Goal: Task Accomplishment & Management: Use online tool/utility

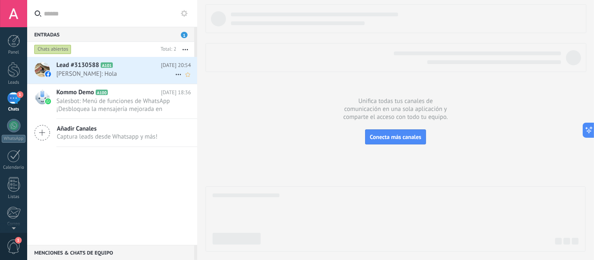
click at [59, 68] on span "Lead #3130588" at bounding box center [77, 65] width 43 height 8
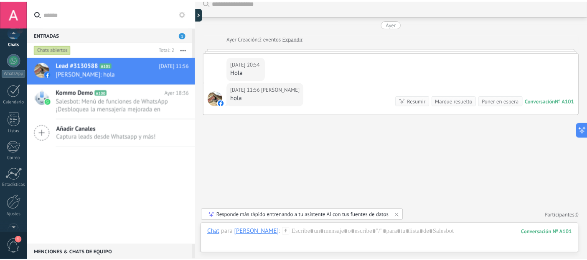
scroll to position [87, 0]
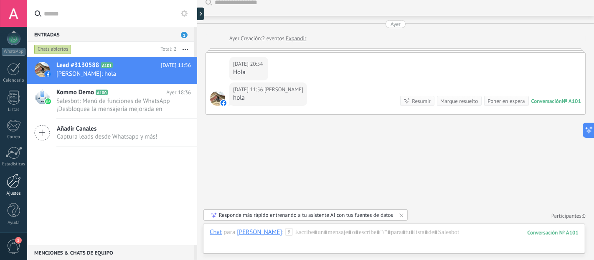
click at [13, 174] on div at bounding box center [14, 180] width 14 height 15
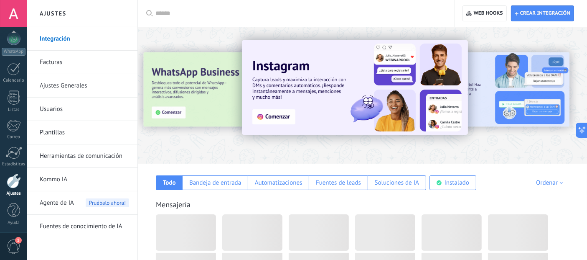
click at [90, 160] on link "Herramientas de comunicación" at bounding box center [84, 155] width 89 height 23
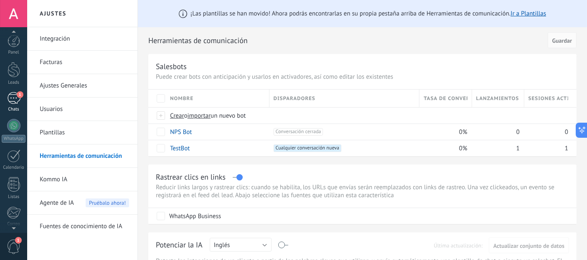
click at [13, 99] on div "1" at bounding box center [13, 98] width 13 height 12
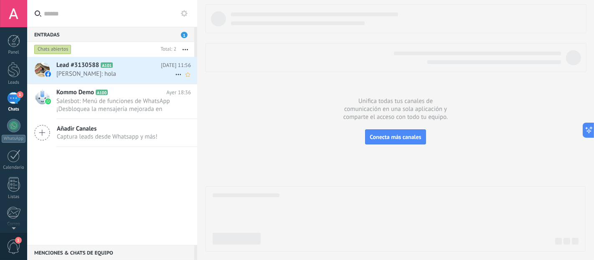
click at [77, 72] on span "Alfredo Ruíz: hola" at bounding box center [115, 74] width 119 height 8
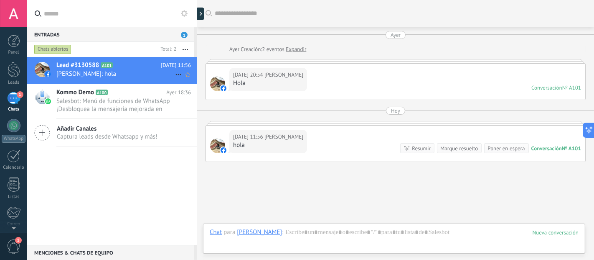
scroll to position [47, 0]
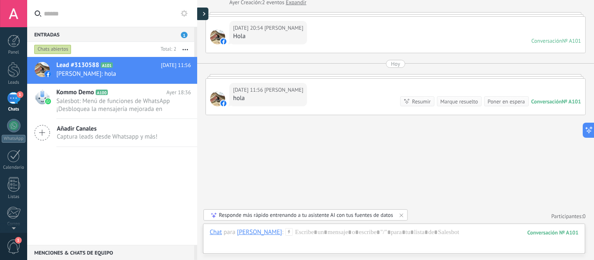
click at [201, 13] on div at bounding box center [202, 14] width 13 height 13
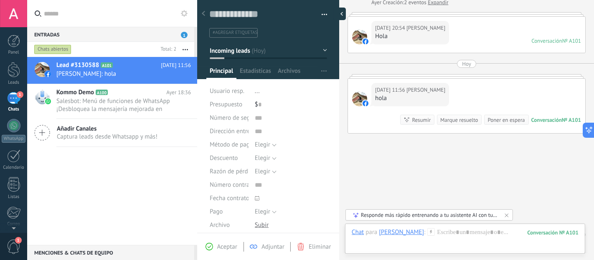
scroll to position [13, 0]
click at [321, 69] on span "button" at bounding box center [323, 71] width 5 height 16
click at [318, 84] on span "Configurar" at bounding box center [313, 87] width 28 height 17
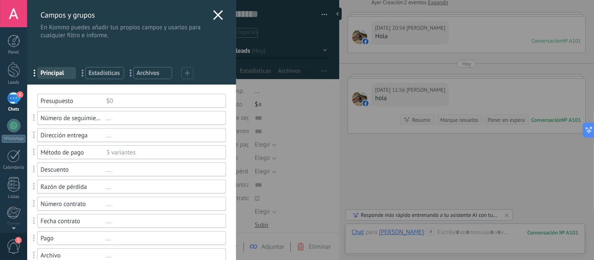
click at [189, 75] on div at bounding box center [187, 73] width 12 height 12
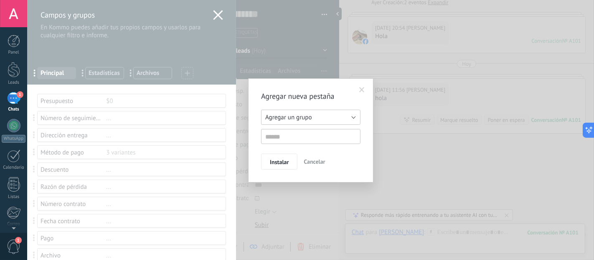
click at [283, 116] on span "Agregar un grupo" at bounding box center [288, 117] width 46 height 8
click at [283, 116] on span "Agregar un grupo" at bounding box center [307, 117] width 102 height 8
click at [276, 137] on input "text" at bounding box center [310, 136] width 99 height 15
type input "**********"
click at [278, 164] on span "Instalar" at bounding box center [279, 162] width 19 height 6
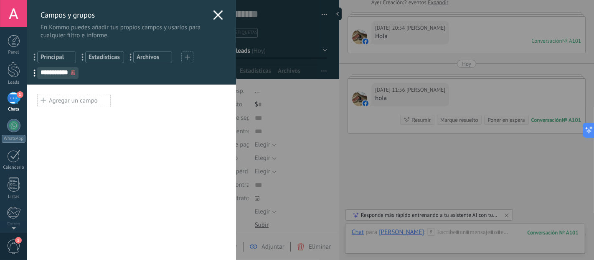
click at [76, 92] on div at bounding box center [127, 91] width 197 height 4
click at [75, 98] on div "Agregar un campo" at bounding box center [74, 100] width 74 height 13
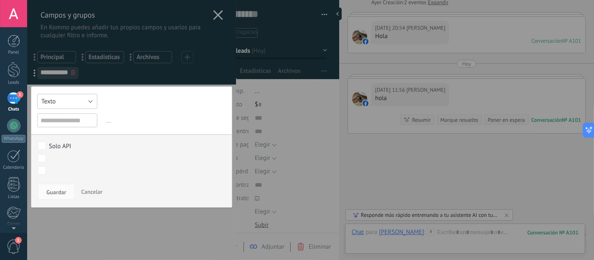
click at [75, 98] on button "Texto" at bounding box center [67, 101] width 60 height 15
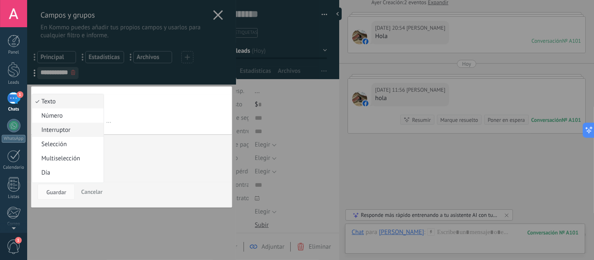
click at [81, 127] on span "Interruptor" at bounding box center [66, 130] width 69 height 8
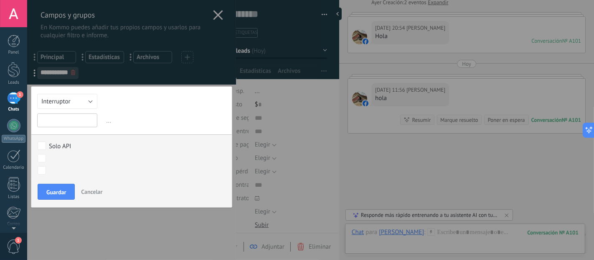
click at [72, 121] on input "text" at bounding box center [67, 120] width 60 height 14
type input "**********"
click at [61, 189] on span "Guardar" at bounding box center [56, 192] width 20 height 6
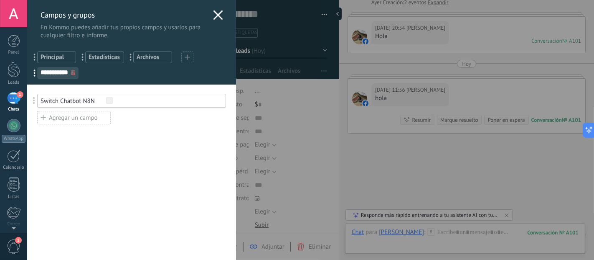
click at [70, 117] on div "Agregar un campo" at bounding box center [74, 117] width 74 height 13
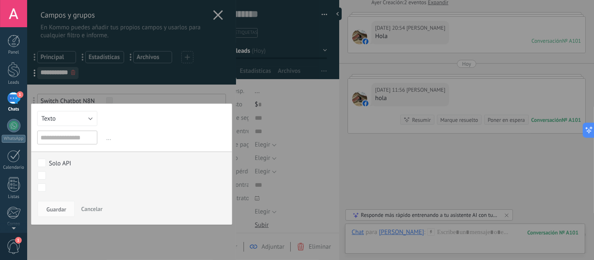
click at [66, 139] on input "text" at bounding box center [67, 137] width 60 height 14
click at [68, 127] on div "Texto Número Interruptor Selección Multiselección Día URL Texto Largo Interrupt…" at bounding box center [131, 163] width 201 height 121
click at [68, 124] on button "Texto" at bounding box center [67, 118] width 60 height 15
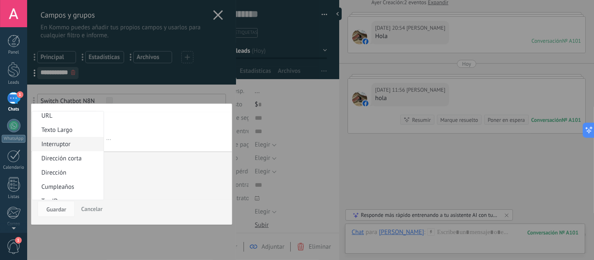
scroll to position [67, 0]
click at [70, 149] on span "Texto Largo" at bounding box center [66, 151] width 69 height 8
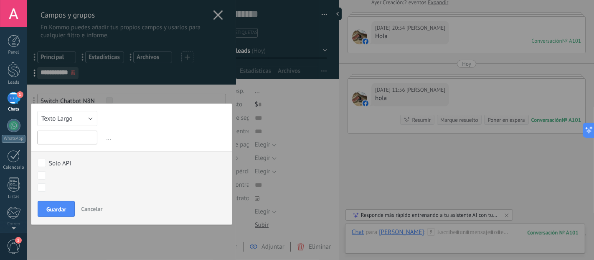
click at [65, 140] on input "text" at bounding box center [67, 137] width 60 height 14
type input "**********"
click at [62, 211] on span "Guardar" at bounding box center [56, 209] width 20 height 6
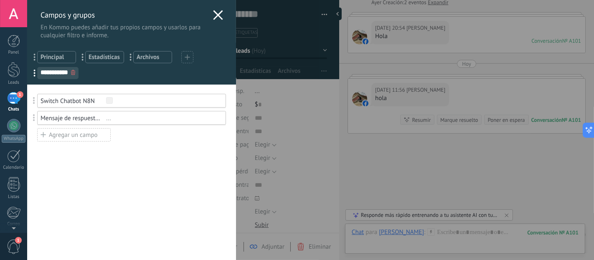
click at [216, 13] on use at bounding box center [218, 15] width 10 height 10
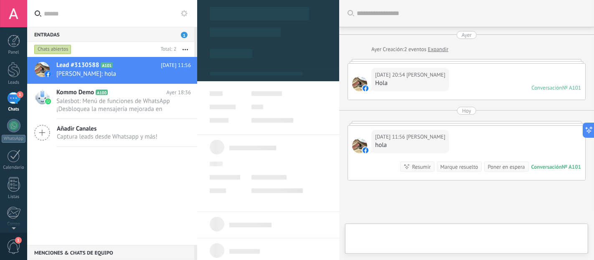
scroll to position [65, 0]
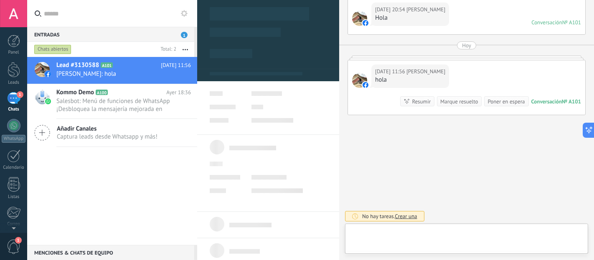
type textarea "**********"
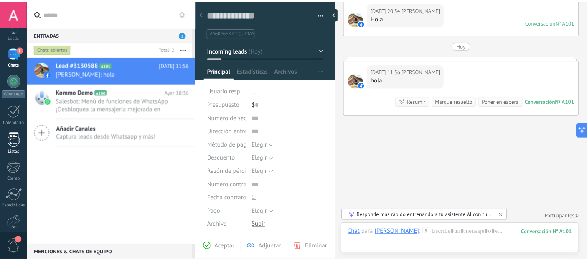
scroll to position [87, 0]
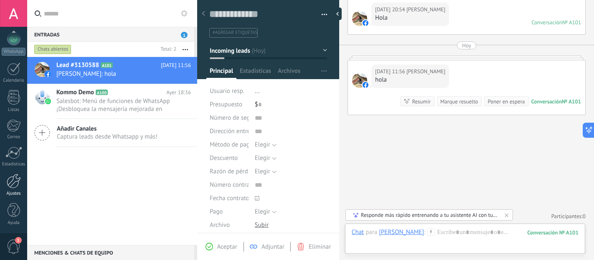
click at [17, 185] on div at bounding box center [14, 180] width 14 height 15
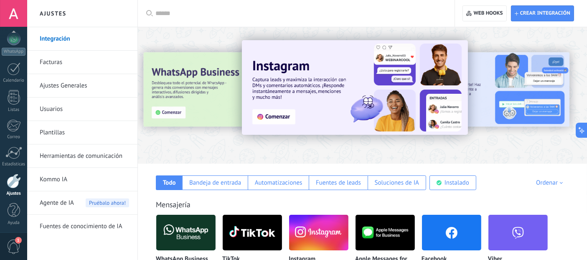
click at [44, 135] on link "Plantillas" at bounding box center [84, 132] width 89 height 23
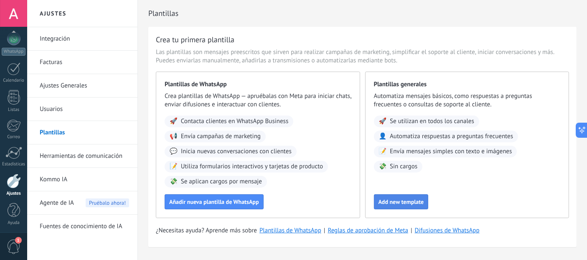
click at [400, 202] on span "Add new template" at bounding box center [402, 202] width 46 height 6
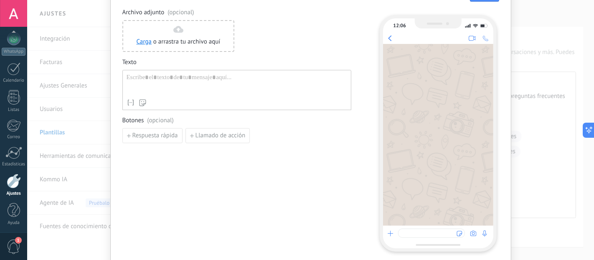
scroll to position [36, 0]
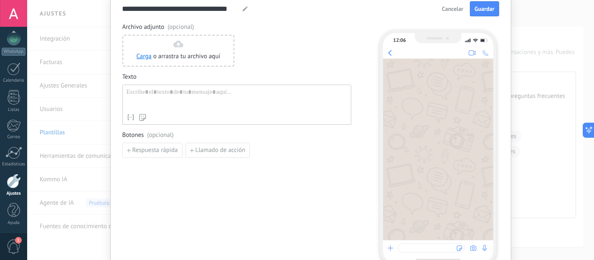
click at [201, 97] on div at bounding box center [237, 98] width 221 height 21
drag, startPoint x: 199, startPoint y: 96, endPoint x: 193, endPoint y: 91, distance: 7.7
click at [196, 93] on div "To enrich screen reader interactions, please activate Accessibility in Grammarl…" at bounding box center [237, 98] width 221 height 21
click at [127, 91] on div "To enrich screen reader interactions, please activate Accessibility in Grammarl…" at bounding box center [237, 98] width 221 height 21
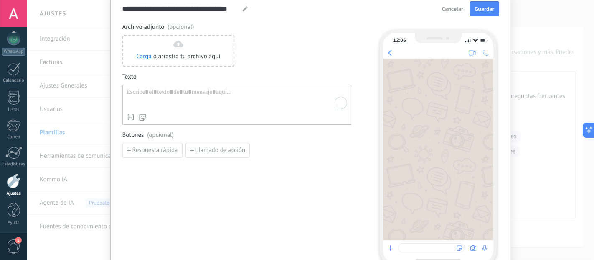
click at [127, 91] on div "To enrich screen reader interactions, please activate Accessibility in Grammarl…" at bounding box center [237, 98] width 221 height 21
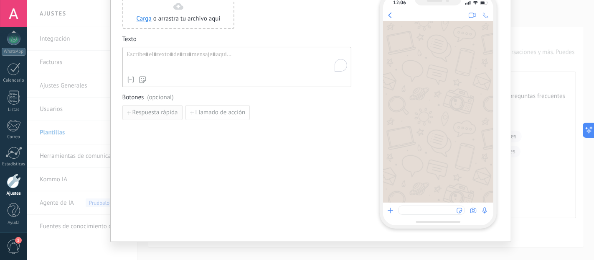
scroll to position [82, 0]
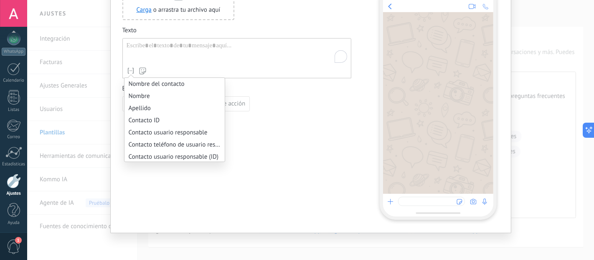
click at [131, 70] on use at bounding box center [130, 70] width 5 height 5
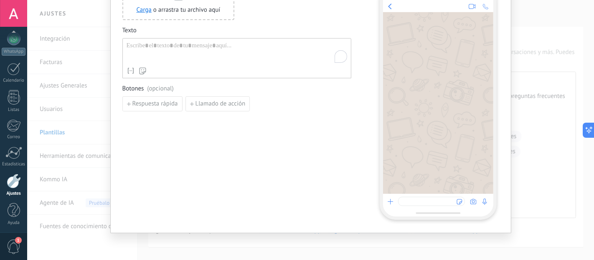
click at [168, 207] on div "Archivo adjunto (opcional) Carga o arrastra tu archivo aquí Arrastra aquí Texto…" at bounding box center [236, 98] width 229 height 242
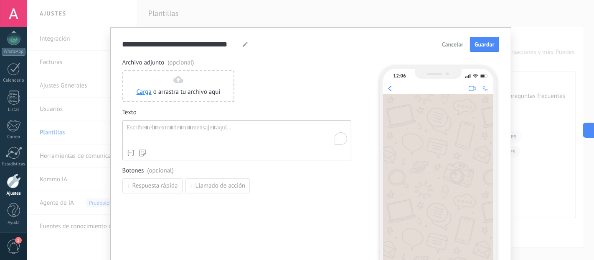
click at [445, 41] on span "Cancelar" at bounding box center [452, 44] width 21 height 6
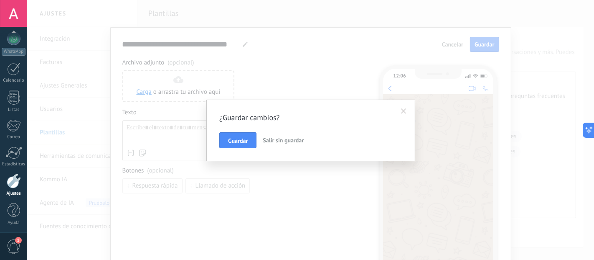
click at [276, 138] on span "Salir sin guardar" at bounding box center [283, 140] width 41 height 8
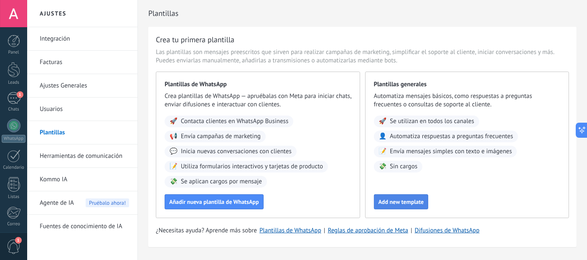
click at [384, 200] on span "Add new template" at bounding box center [402, 202] width 46 height 6
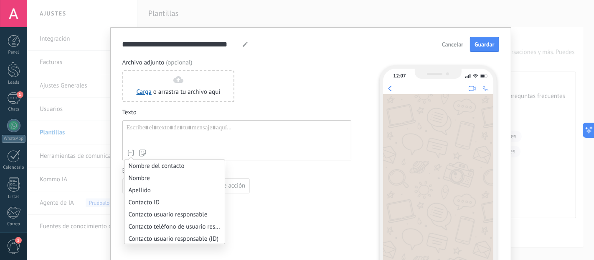
click at [132, 150] on icon at bounding box center [131, 152] width 8 height 8
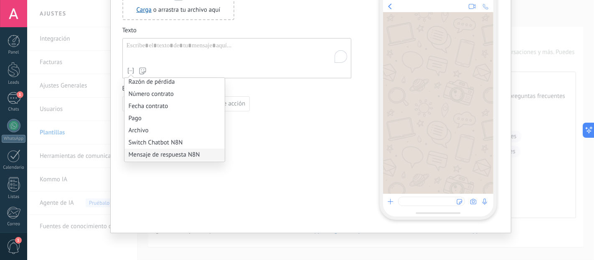
scroll to position [606, 0]
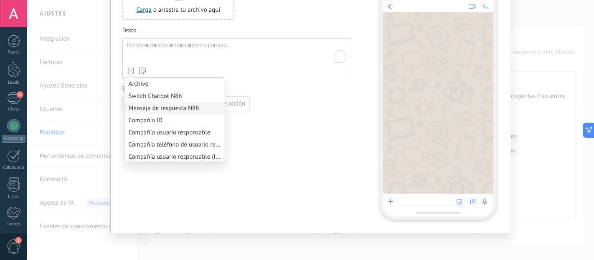
click at [171, 114] on li "Mensaje de respuesta N8N" at bounding box center [175, 108] width 100 height 12
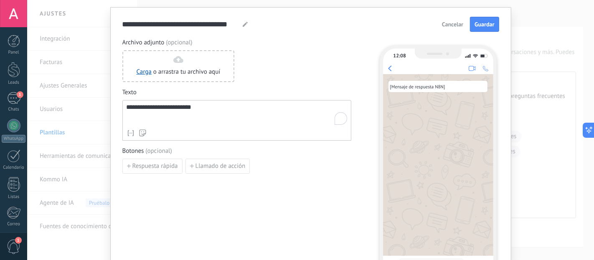
scroll to position [0, 0]
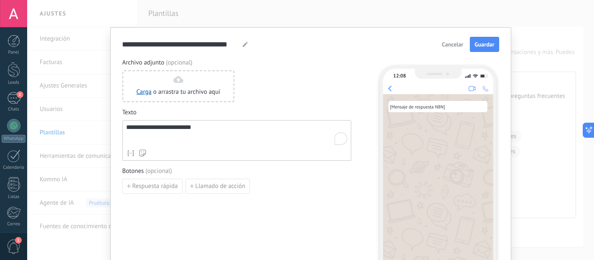
click at [242, 43] on div at bounding box center [245, 44] width 7 height 5
drag, startPoint x: 238, startPoint y: 43, endPoint x: 95, endPoint y: 59, distance: 143.4
click at [95, 59] on div "**********" at bounding box center [310, 130] width 567 height 260
type input "*"
type input "**********"
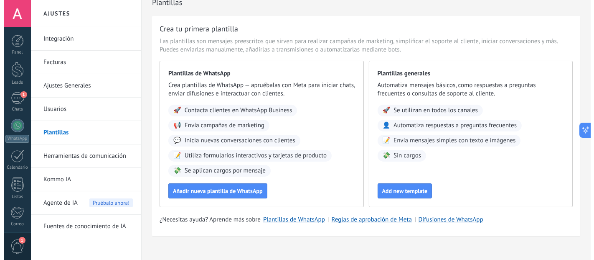
scroll to position [22, 0]
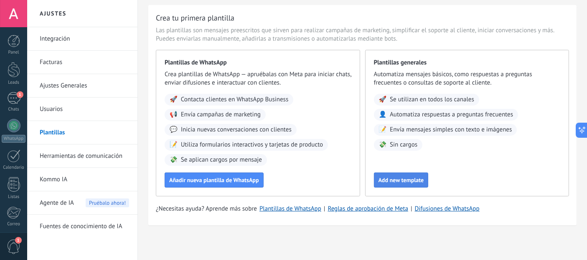
click at [407, 172] on button "Add new template" at bounding box center [401, 179] width 55 height 15
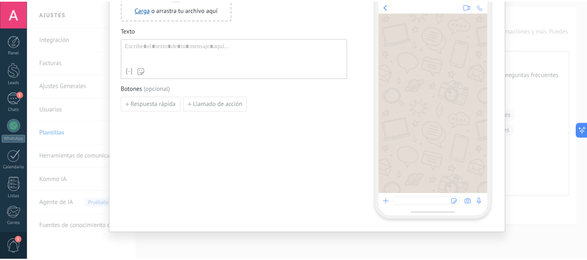
scroll to position [0, 0]
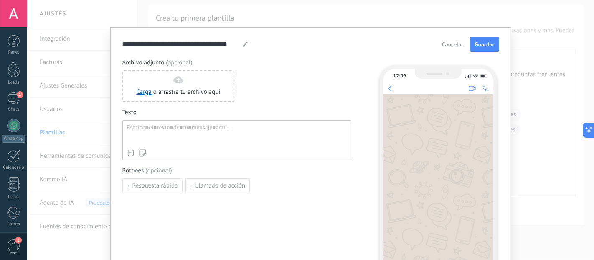
click at [453, 46] on span "Cancelar" at bounding box center [452, 44] width 21 height 6
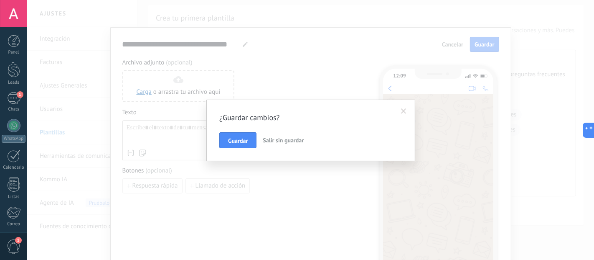
click at [276, 138] on span "Salir sin guardar" at bounding box center [283, 140] width 41 height 8
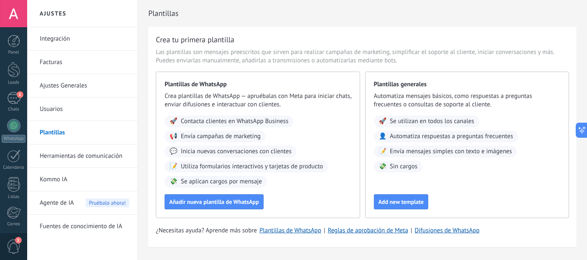
click at [59, 41] on link "Integración" at bounding box center [84, 38] width 89 height 23
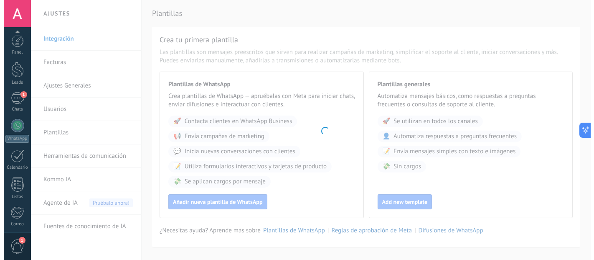
scroll to position [87, 0]
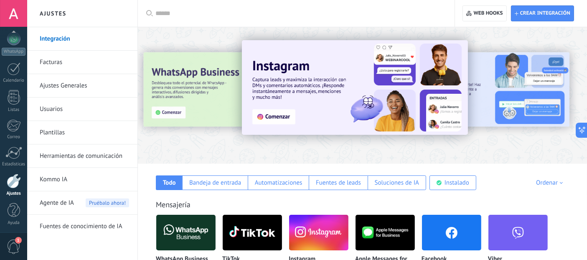
click at [51, 128] on link "Plantillas" at bounding box center [84, 132] width 89 height 23
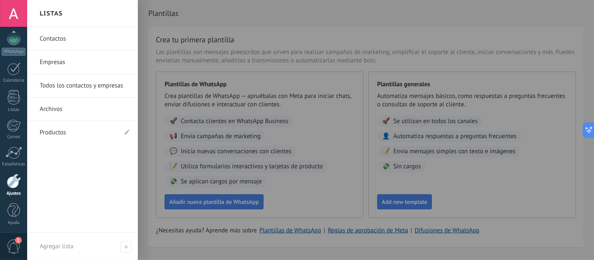
click at [274, 41] on div at bounding box center [324, 130] width 594 height 260
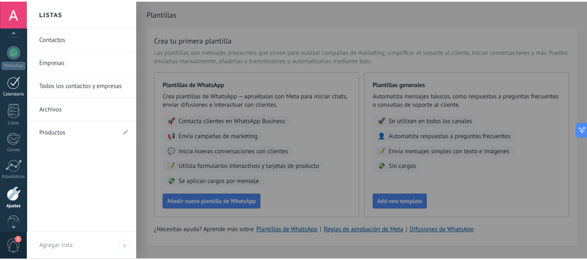
scroll to position [72, 0]
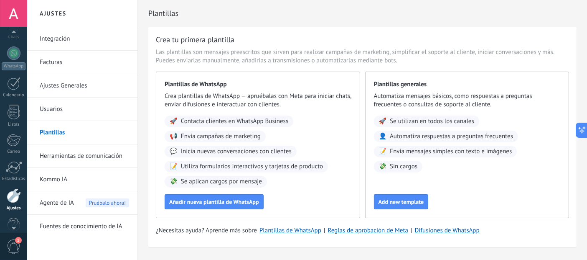
click at [15, 193] on div at bounding box center [14, 195] width 14 height 15
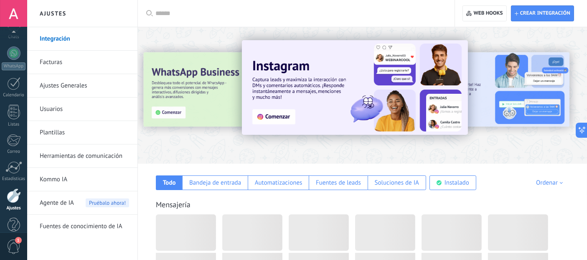
scroll to position [87, 0]
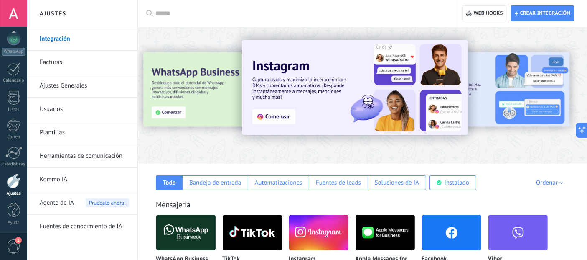
click at [62, 126] on link "Plantillas" at bounding box center [84, 132] width 89 height 23
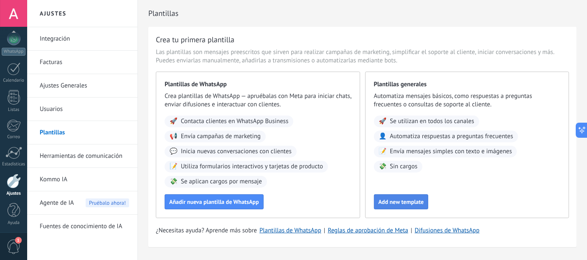
click at [409, 203] on span "Add new template" at bounding box center [402, 202] width 46 height 6
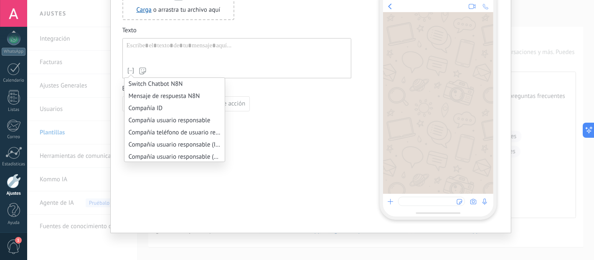
scroll to position [606, 0]
click at [169, 114] on li "Mensaje de respuesta N8N" at bounding box center [175, 108] width 100 height 12
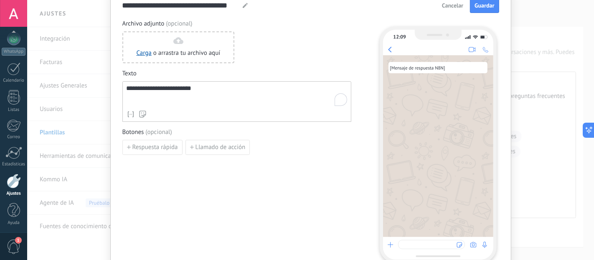
scroll to position [0, 0]
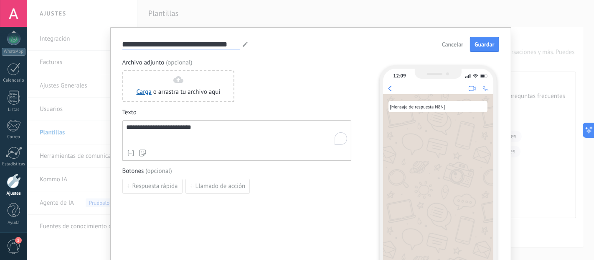
click at [158, 40] on input "**********" at bounding box center [180, 44] width 117 height 10
drag, startPoint x: 235, startPoint y: 40, endPoint x: 97, endPoint y: 46, distance: 138.9
click at [97, 46] on div "**********" at bounding box center [310, 130] width 567 height 260
type input "**********"
click at [482, 49] on button "Guardar" at bounding box center [484, 44] width 29 height 15
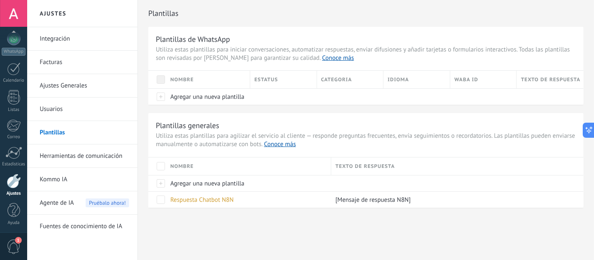
click at [91, 157] on link "Herramientas de comunicación" at bounding box center [84, 155] width 89 height 23
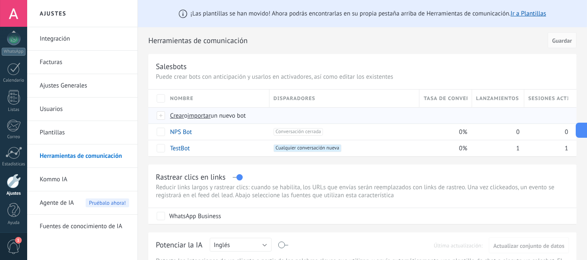
click at [174, 116] on span "Crear" at bounding box center [177, 116] width 14 height 8
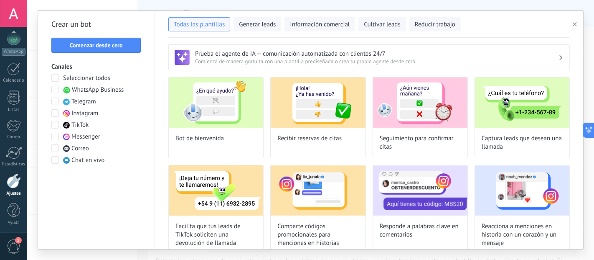
click at [74, 135] on span "Messenger" at bounding box center [85, 136] width 29 height 8
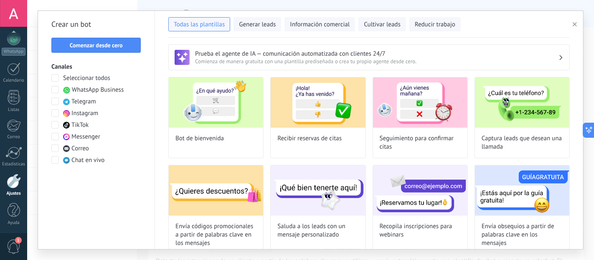
click at [55, 77] on span at bounding box center [55, 78] width 8 height 8
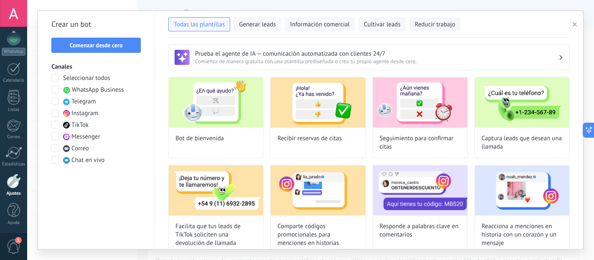
click at [55, 77] on span at bounding box center [55, 78] width 8 height 8
click at [75, 54] on div "Crear un bot Comenzar desde cero Canales Seleccionar todos WhatsApp Business Te…" at bounding box center [96, 130] width 117 height 238
click at [78, 46] on span "Comenzar desde cero" at bounding box center [96, 45] width 53 height 6
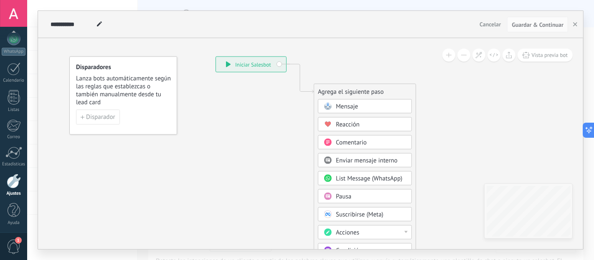
click at [347, 108] on span "Mensaje" at bounding box center [347, 106] width 22 height 8
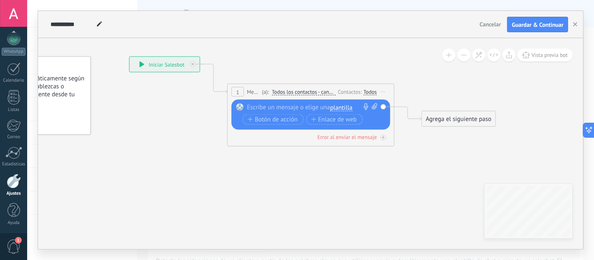
click at [335, 104] on span "plantilla" at bounding box center [341, 107] width 22 height 7
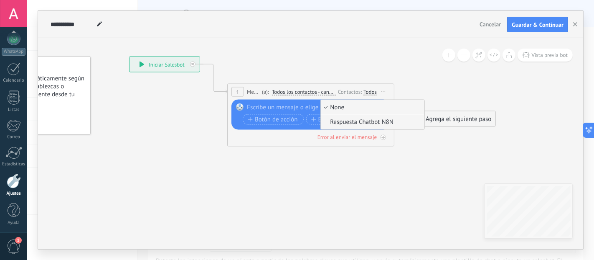
click at [340, 120] on span "Respuesta Chatbot N8N" at bounding box center [371, 122] width 101 height 8
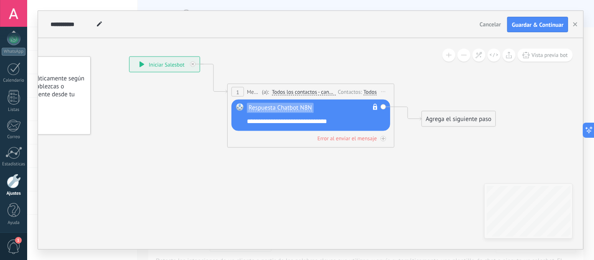
click at [258, 121] on span "**********" at bounding box center [287, 121] width 80 height 6
click at [255, 158] on icon at bounding box center [298, 95] width 756 height 496
click at [96, 24] on span at bounding box center [99, 24] width 11 height 12
type input "*"
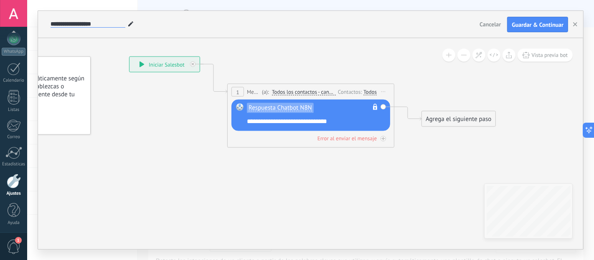
type input "**********"
click at [134, 91] on icon at bounding box center [298, 95] width 756 height 496
click at [525, 29] on button "Guardar & Continuar" at bounding box center [537, 25] width 61 height 16
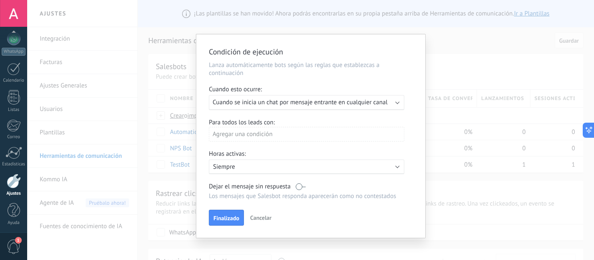
click at [275, 108] on div "Ejecutar: Cuando se inicia un chat por mensaje entrante en cualquier canal" at bounding box center [307, 102] width 196 height 15
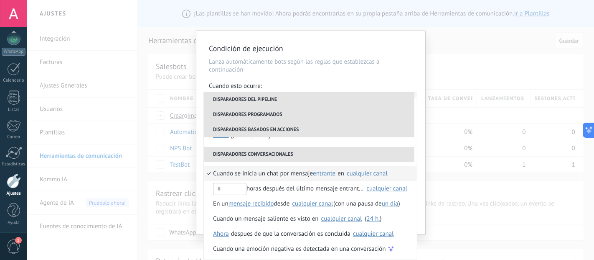
scroll to position [212, 0]
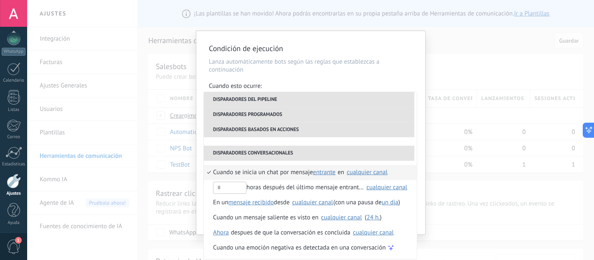
click at [260, 173] on span "Cuando se inicia un chat por mensaje" at bounding box center [263, 172] width 100 height 15
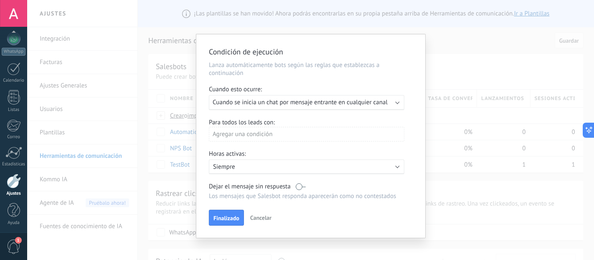
scroll to position [0, 0]
click at [272, 104] on span "Cuando se inicia un chat por mensaje entrante en cualquier canal" at bounding box center [300, 102] width 175 height 8
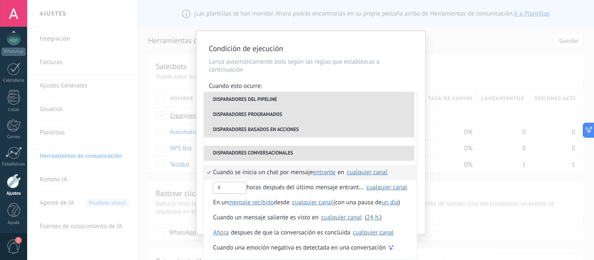
scroll to position [4, 0]
click at [318, 80] on div "Condición de ejecución Lanza automáticamente bots según las reglas que establez…" at bounding box center [310, 132] width 229 height 203
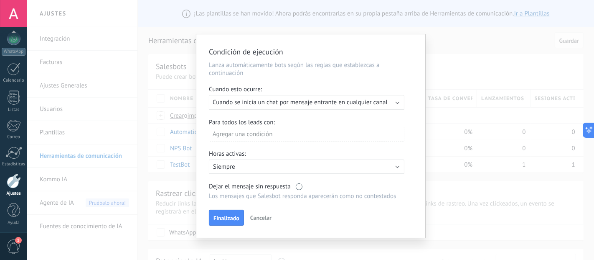
click at [251, 139] on div "Agregar una condición" at bounding box center [307, 134] width 196 height 15
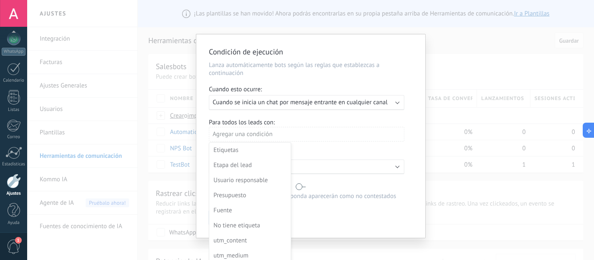
click at [275, 123] on div at bounding box center [310, 137] width 229 height 206
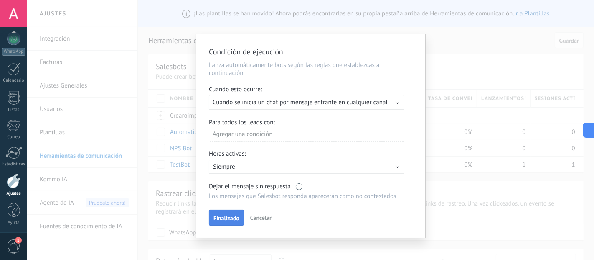
click at [229, 221] on span "Finalizado" at bounding box center [227, 218] width 26 height 6
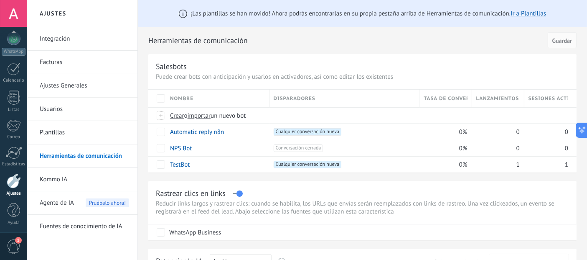
click at [51, 32] on link "Integración" at bounding box center [84, 38] width 89 height 23
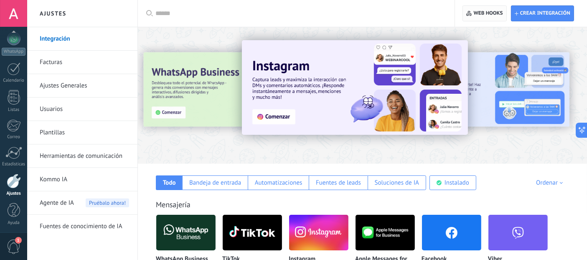
click at [481, 12] on span "Web hooks 0" at bounding box center [488, 13] width 29 height 7
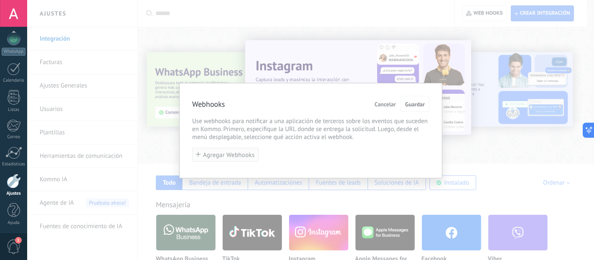
click at [214, 155] on span "Agregar Webhooks" at bounding box center [229, 155] width 52 height 6
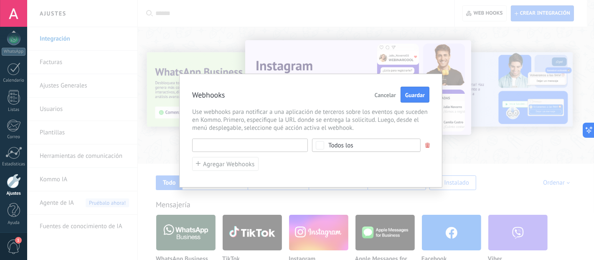
click at [267, 148] on input "text" at bounding box center [250, 144] width 116 height 13
paste input "**********"
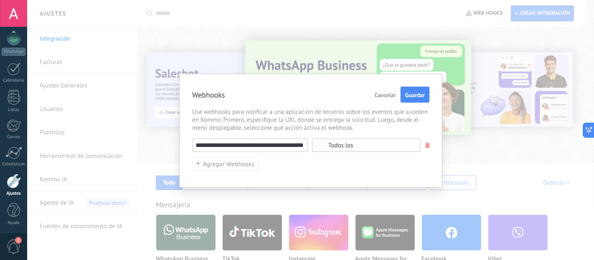
type input "**********"
click at [333, 143] on div "Todos los" at bounding box center [340, 145] width 25 height 6
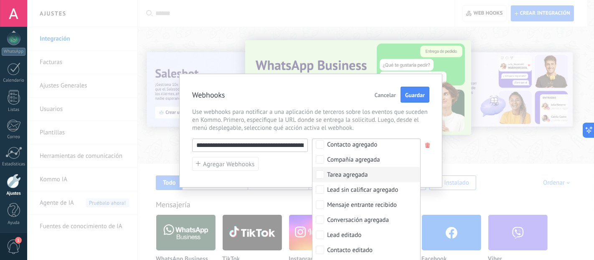
scroll to position [46, 0]
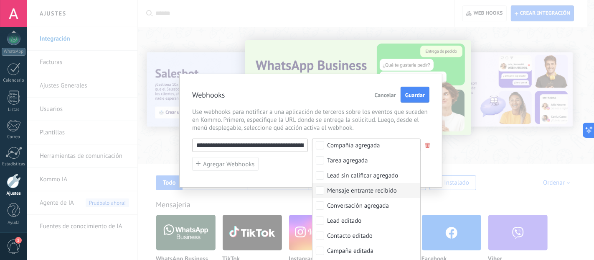
click at [321, 184] on label "Mensaje entrante recibido" at bounding box center [367, 190] width 108 height 15
click at [295, 168] on div "**********" at bounding box center [310, 154] width 237 height 32
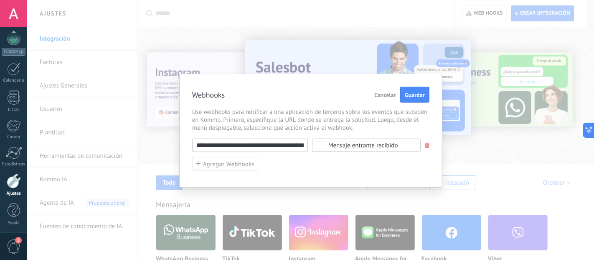
click at [409, 104] on div "**********" at bounding box center [310, 130] width 263 height 113
click at [410, 94] on span "Guardar" at bounding box center [415, 95] width 20 height 6
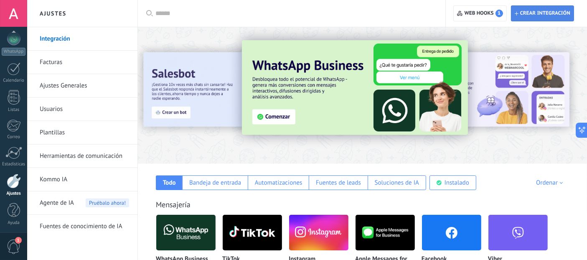
click at [537, 11] on span "Crear integración" at bounding box center [545, 13] width 50 height 7
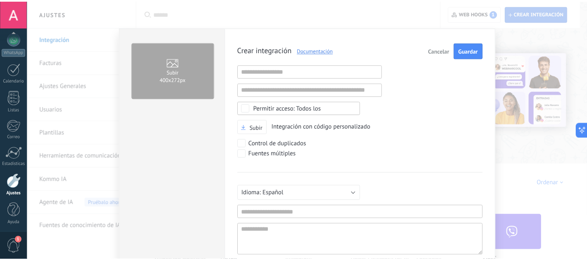
scroll to position [8, 0]
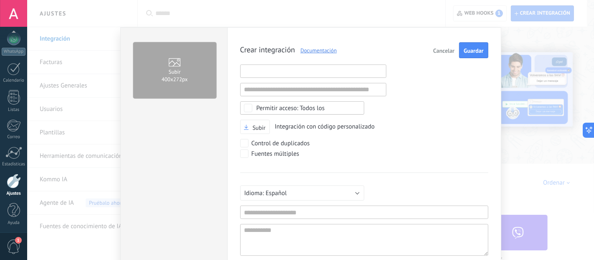
click at [258, 68] on input "text" at bounding box center [313, 70] width 146 height 13
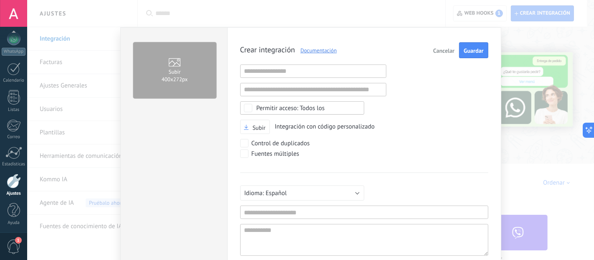
click at [447, 53] on button "Cancelar" at bounding box center [444, 50] width 28 height 16
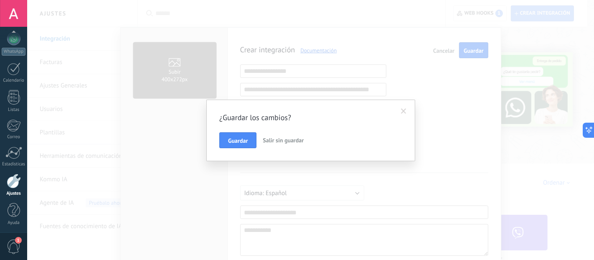
click at [263, 142] on span "Salir sin guardar" at bounding box center [283, 140] width 41 height 8
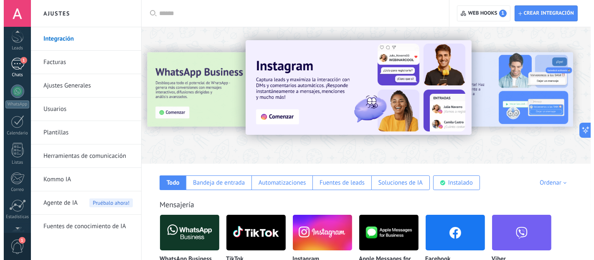
scroll to position [0, 0]
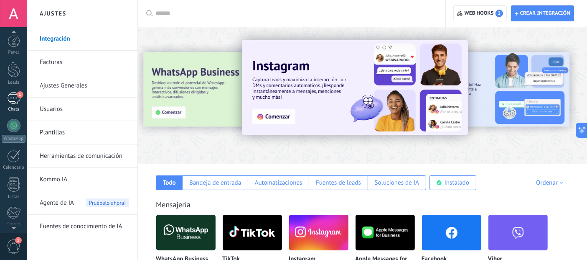
click at [13, 92] on div "1" at bounding box center [13, 98] width 13 height 12
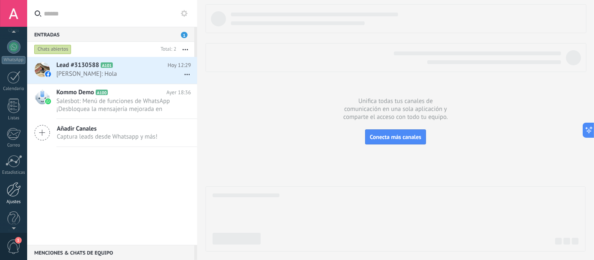
scroll to position [87, 0]
click at [13, 183] on div at bounding box center [14, 180] width 14 height 15
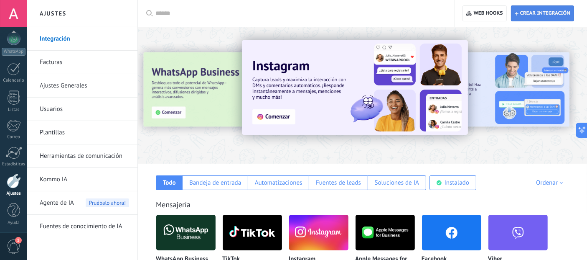
click at [523, 12] on span "Crear integración" at bounding box center [545, 13] width 50 height 7
type textarea "**********"
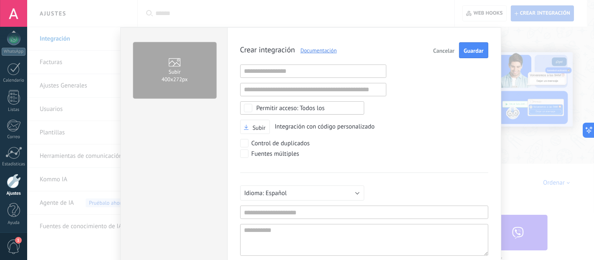
scroll to position [8, 0]
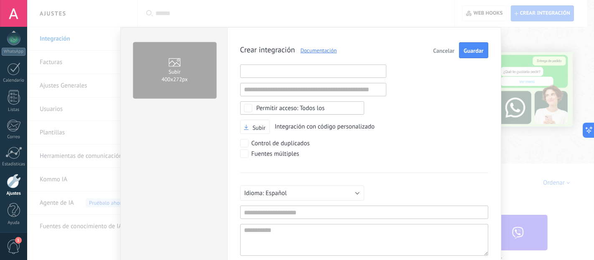
click at [286, 64] on input "text" at bounding box center [313, 70] width 146 height 13
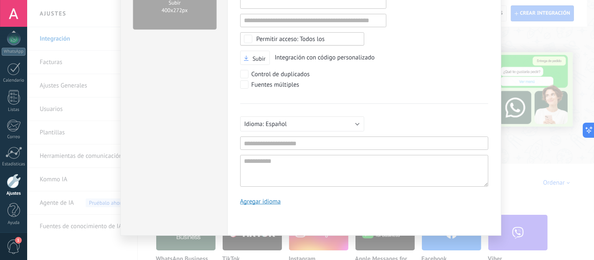
scroll to position [69, 0]
click at [338, 143] on input "text" at bounding box center [364, 142] width 248 height 13
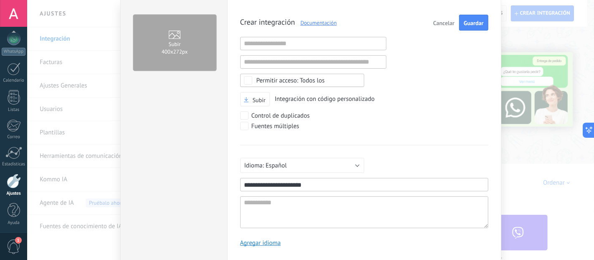
scroll to position [0, 0]
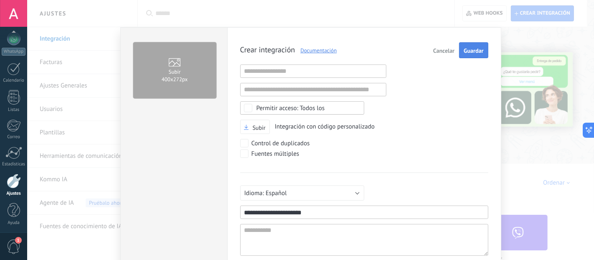
type input "**********"
click at [482, 44] on button "Guardar" at bounding box center [473, 50] width 29 height 16
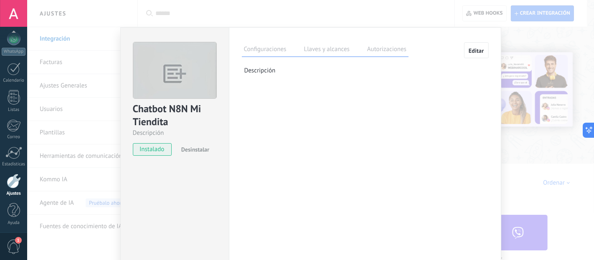
click at [303, 52] on label "Llaves y alcances" at bounding box center [327, 50] width 50 height 12
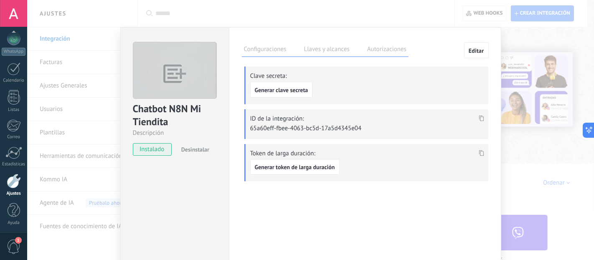
click at [369, 55] on label "Autorizaciones" at bounding box center [386, 50] width 43 height 12
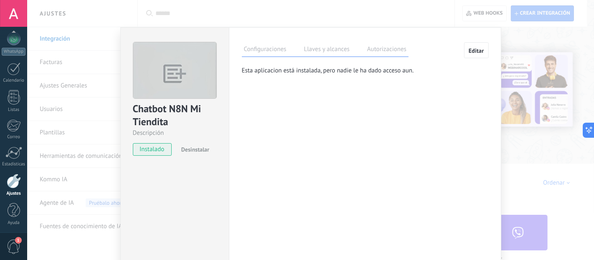
click at [325, 53] on label "Llaves y alcances" at bounding box center [327, 50] width 50 height 12
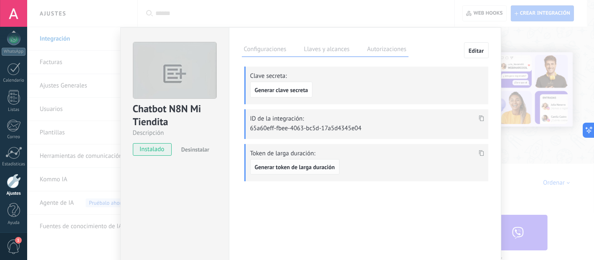
click at [308, 165] on span "Generar token de larga duración" at bounding box center [295, 167] width 80 height 6
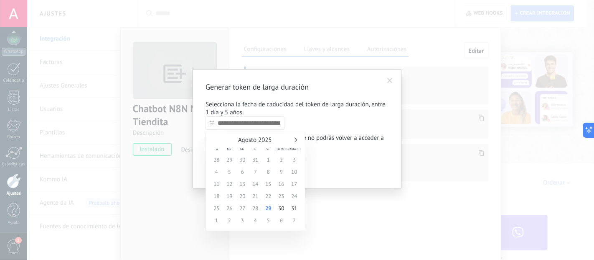
click at [268, 125] on input "text" at bounding box center [245, 122] width 79 height 13
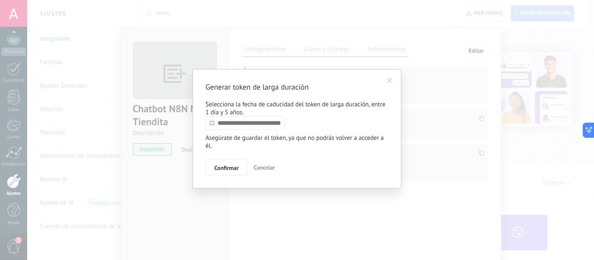
click at [295, 109] on p "Selecciona la fecha de caducidad del token de larga duración, entre 1 día y 5 a…" at bounding box center [297, 108] width 183 height 16
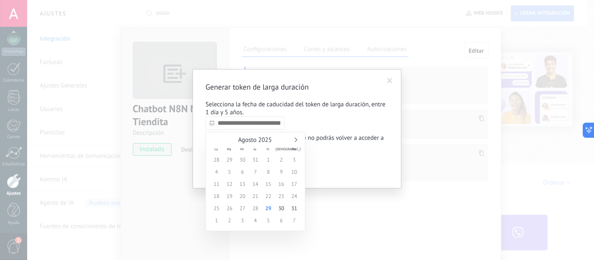
click at [285, 124] on input "text" at bounding box center [245, 122] width 79 height 13
click at [297, 139] on link at bounding box center [295, 139] width 5 height 5
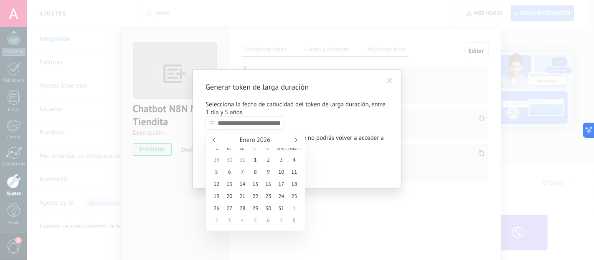
click at [297, 139] on link at bounding box center [295, 139] width 5 height 5
click at [295, 139] on link at bounding box center [295, 139] width 5 height 5
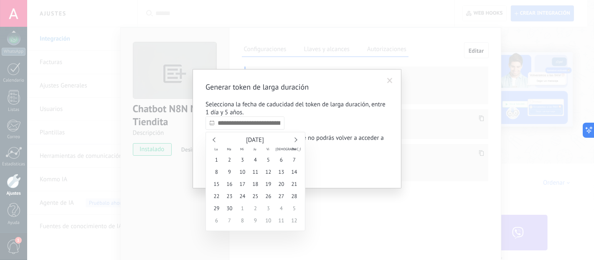
click at [295, 139] on link at bounding box center [295, 139] width 5 height 5
click at [305, 123] on div "Generar token de larga duración Selecciona la fecha de caducidad del token de l…" at bounding box center [297, 128] width 183 height 93
click at [282, 129] on input "text" at bounding box center [245, 122] width 79 height 13
click at [296, 139] on link at bounding box center [295, 139] width 5 height 5
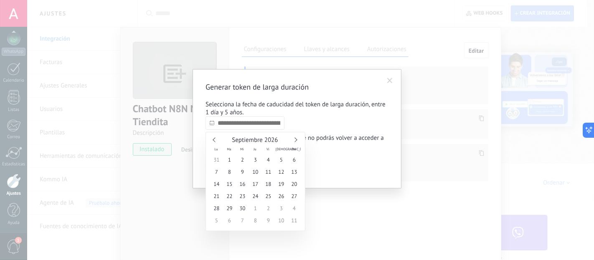
click at [296, 139] on link at bounding box center [295, 139] width 5 height 5
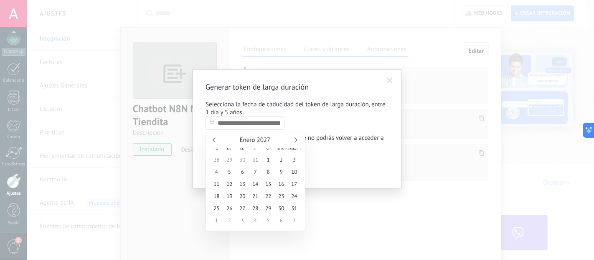
click at [296, 139] on link at bounding box center [295, 139] width 5 height 5
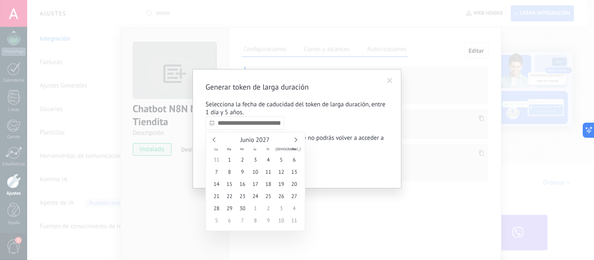
click at [296, 139] on link at bounding box center [295, 139] width 5 height 5
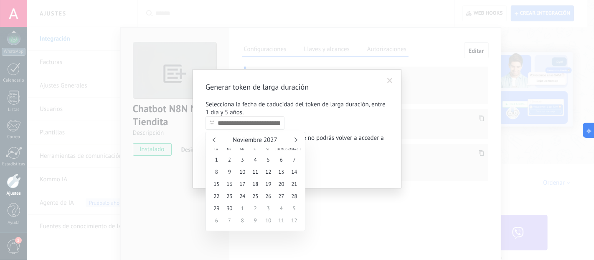
click at [296, 139] on link at bounding box center [295, 139] width 5 height 5
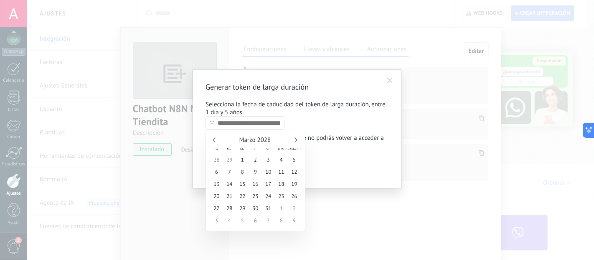
click at [296, 139] on link at bounding box center [295, 139] width 5 height 5
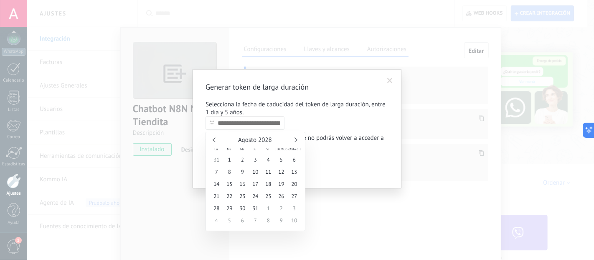
click at [296, 139] on link at bounding box center [295, 139] width 5 height 5
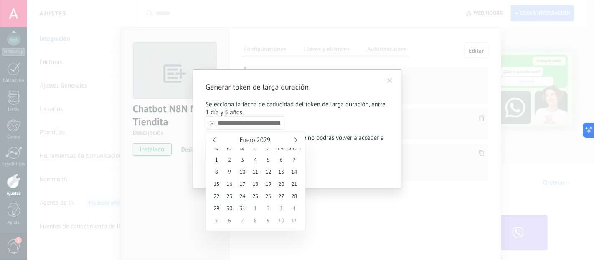
click at [296, 139] on link at bounding box center [295, 139] width 5 height 5
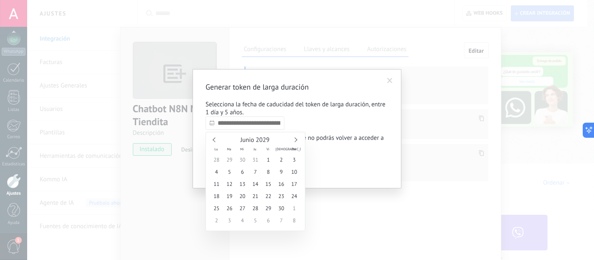
click at [296, 139] on link at bounding box center [295, 139] width 5 height 5
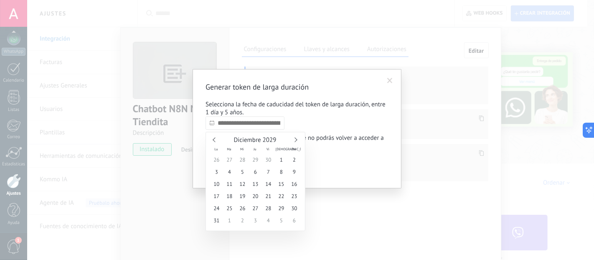
click at [296, 139] on link at bounding box center [295, 139] width 5 height 5
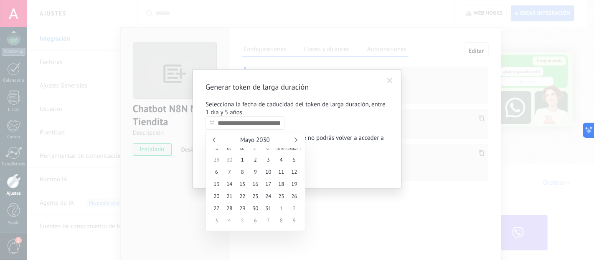
click at [296, 139] on link at bounding box center [295, 139] width 5 height 5
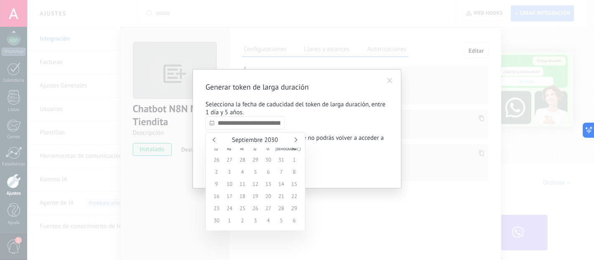
click at [296, 139] on link at bounding box center [295, 139] width 5 height 5
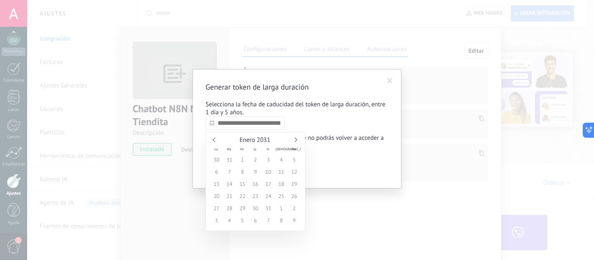
click at [267, 205] on span "31" at bounding box center [268, 208] width 13 height 12
click at [268, 209] on span "31" at bounding box center [268, 208] width 13 height 12
click at [215, 140] on link at bounding box center [215, 139] width 5 height 5
click at [251, 183] on span "12" at bounding box center [255, 184] width 13 height 12
click at [258, 186] on span "12" at bounding box center [255, 184] width 13 height 12
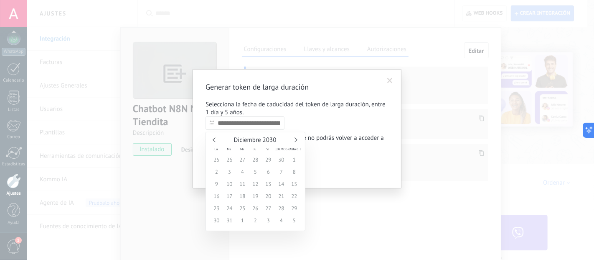
click at [258, 186] on span "12" at bounding box center [255, 184] width 13 height 12
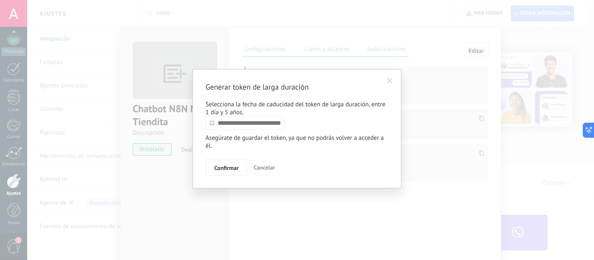
click at [312, 129] on div "Generar token de larga duración Selecciona la fecha de caducidad del token de l…" at bounding box center [297, 128] width 183 height 93
click at [260, 126] on input "text" at bounding box center [245, 122] width 79 height 13
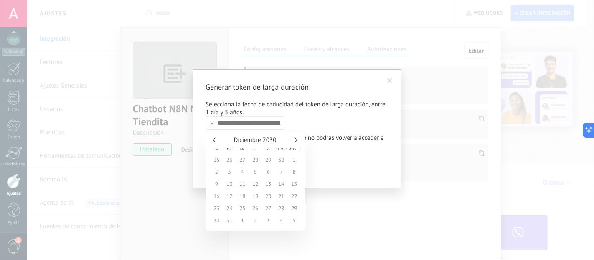
click at [261, 164] on span "28" at bounding box center [255, 159] width 13 height 12
click at [259, 163] on span "28" at bounding box center [255, 159] width 13 height 12
click at [257, 159] on span "28" at bounding box center [255, 159] width 13 height 12
click at [252, 137] on span "Diciembre 2030" at bounding box center [255, 140] width 43 height 8
click at [217, 139] on div "Diciembre 2030" at bounding box center [255, 140] width 91 height 8
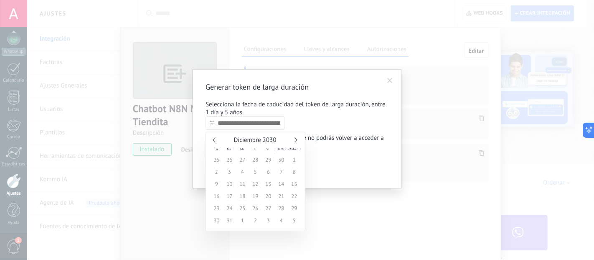
click at [217, 139] on div "Diciembre 2030" at bounding box center [255, 140] width 91 height 8
click at [217, 139] on link at bounding box center [215, 139] width 5 height 5
click at [392, 81] on span at bounding box center [389, 81] width 5 height 6
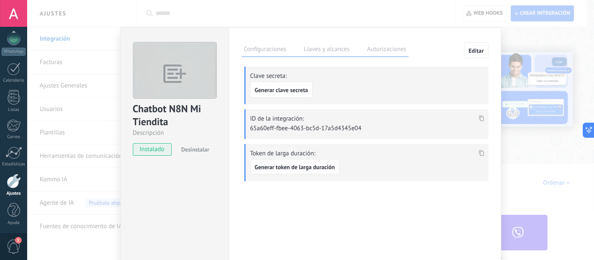
click at [320, 164] on span "Generar token de larga duración" at bounding box center [295, 167] width 80 height 6
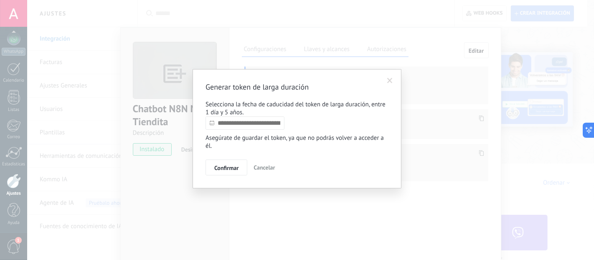
click at [257, 130] on input "text" at bounding box center [245, 122] width 79 height 13
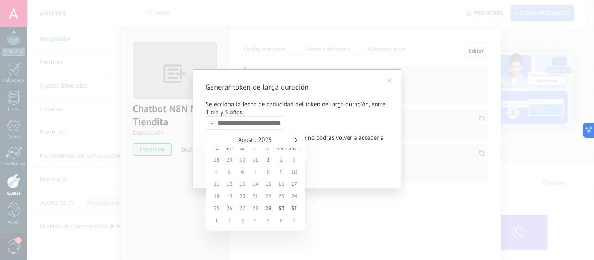
click at [298, 140] on div "Agosto 2025" at bounding box center [255, 140] width 91 height 8
click at [296, 139] on link at bounding box center [295, 139] width 5 height 5
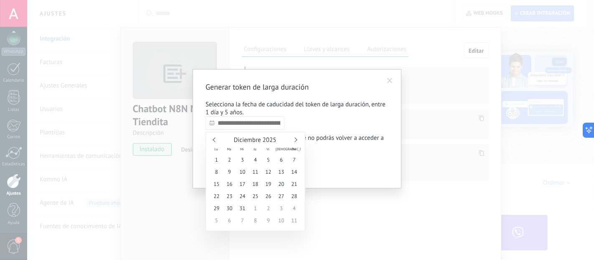
click at [296, 139] on link at bounding box center [295, 139] width 5 height 5
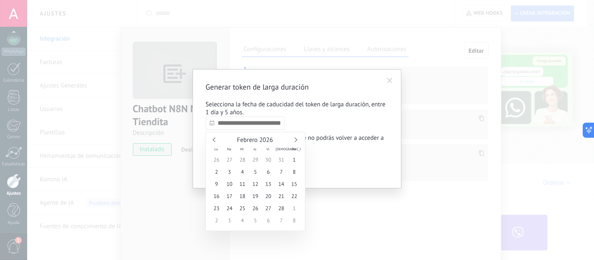
click at [296, 139] on link at bounding box center [295, 139] width 5 height 5
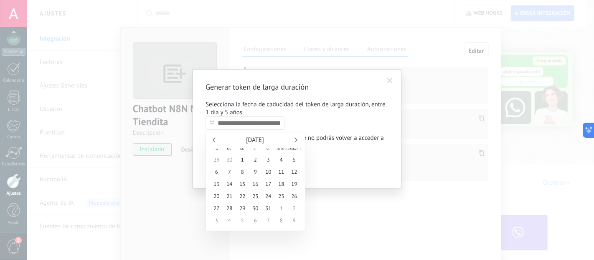
click at [296, 139] on link at bounding box center [295, 139] width 5 height 5
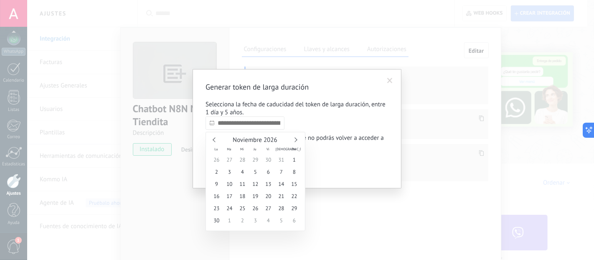
click at [296, 139] on link at bounding box center [295, 139] width 5 height 5
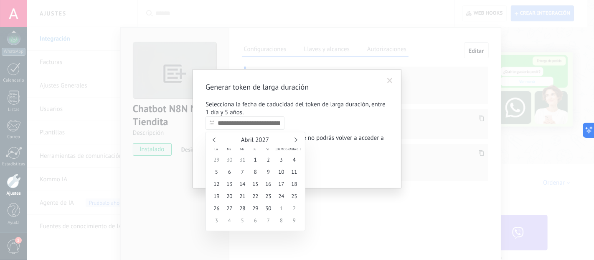
click at [296, 139] on link at bounding box center [295, 139] width 5 height 5
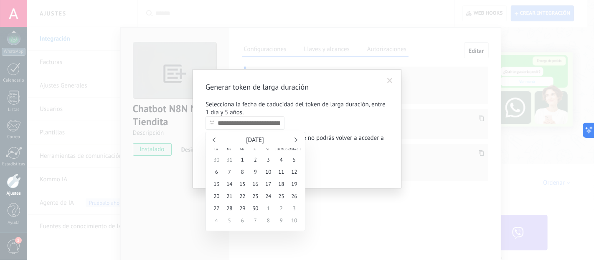
click at [296, 139] on link at bounding box center [295, 139] width 5 height 5
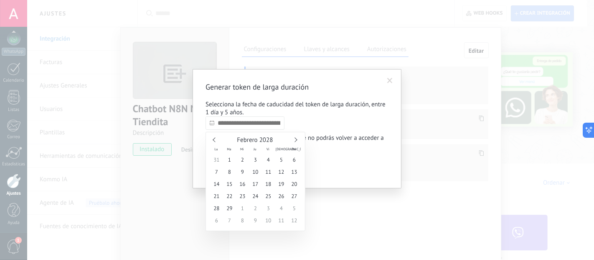
click at [296, 139] on link at bounding box center [295, 139] width 5 height 5
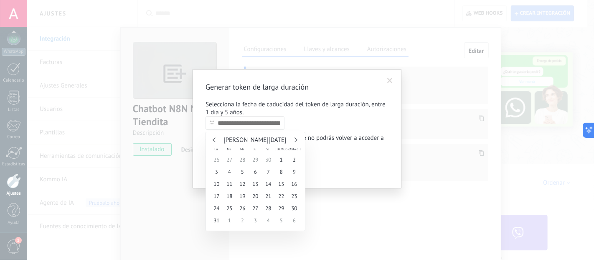
click at [296, 139] on link at bounding box center [295, 139] width 5 height 5
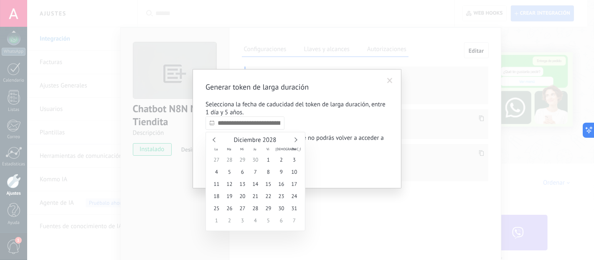
click at [296, 139] on link at bounding box center [295, 139] width 5 height 5
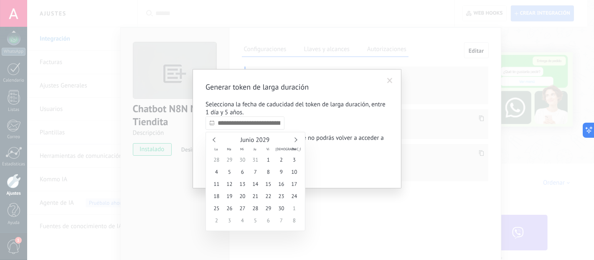
click at [296, 139] on link at bounding box center [295, 139] width 5 height 5
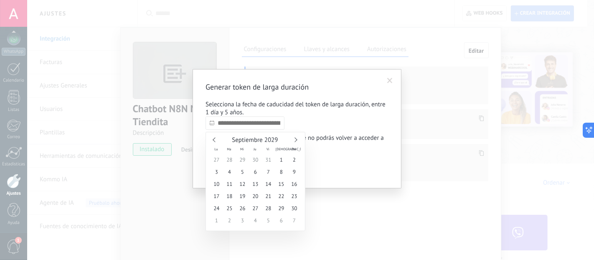
click at [296, 139] on link at bounding box center [295, 139] width 5 height 5
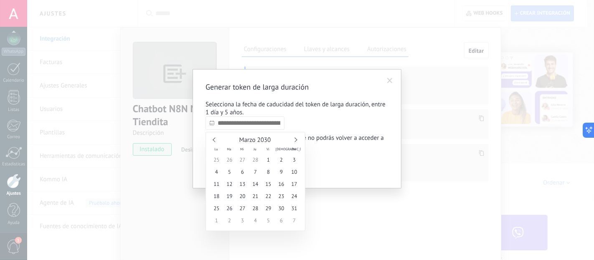
click at [296, 139] on link at bounding box center [295, 139] width 5 height 5
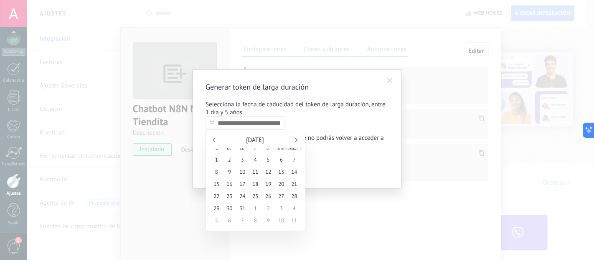
click at [296, 139] on link at bounding box center [295, 139] width 5 height 5
click at [215, 139] on link at bounding box center [215, 139] width 5 height 5
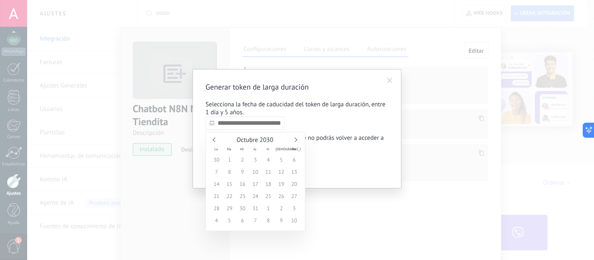
click at [215, 139] on link at bounding box center [215, 139] width 5 height 5
type input "**********"
click at [257, 205] on span "29" at bounding box center [255, 208] width 13 height 12
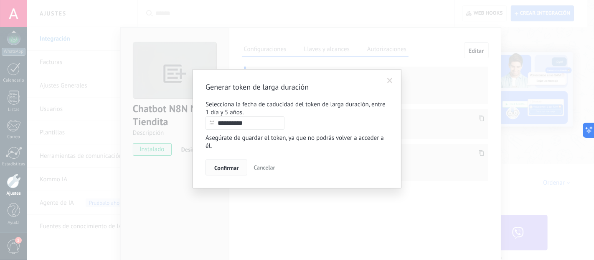
click at [230, 169] on span "Confirmar" at bounding box center [226, 168] width 24 height 6
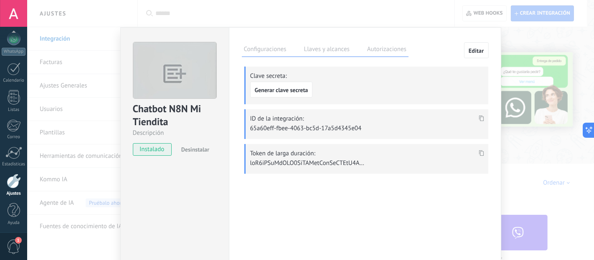
click at [482, 154] on use at bounding box center [481, 153] width 5 height 6
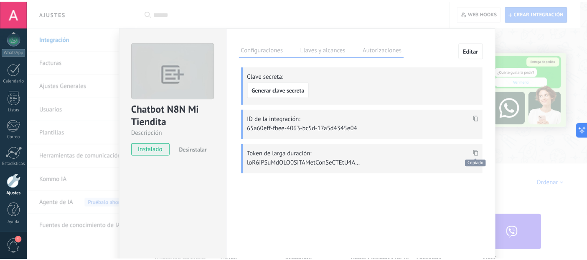
scroll to position [529, 0]
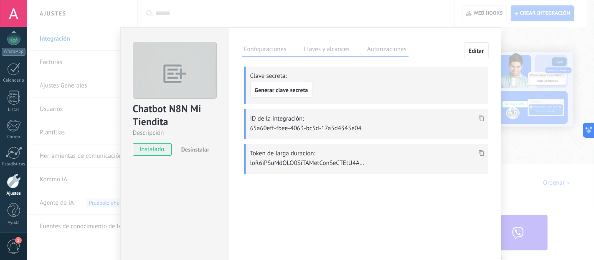
click at [121, 34] on div "Chatbot N8N Mi Tiendita Descripción instalado Desinstalar" at bounding box center [175, 95] width 108 height 135
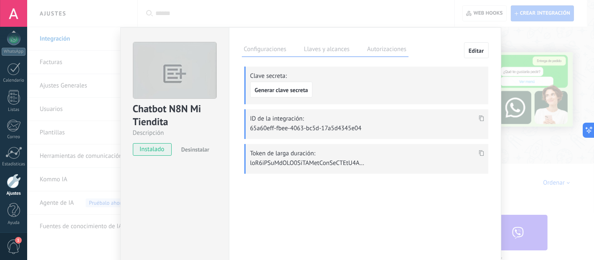
click at [115, 36] on div "Chatbot N8N Mi Tiendita Descripción instalado Desinstalar Configuraciones Llave…" at bounding box center [310, 130] width 567 height 260
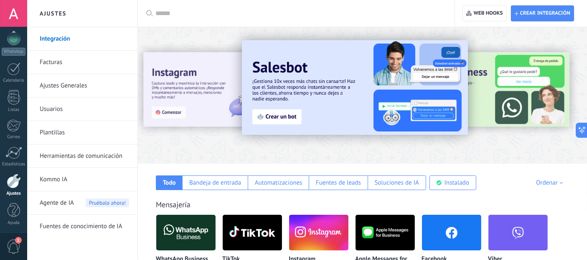
click at [10, 191] on div "Ajustes" at bounding box center [14, 193] width 24 height 5
click at [81, 147] on link "Herramientas de comunicación" at bounding box center [84, 155] width 89 height 23
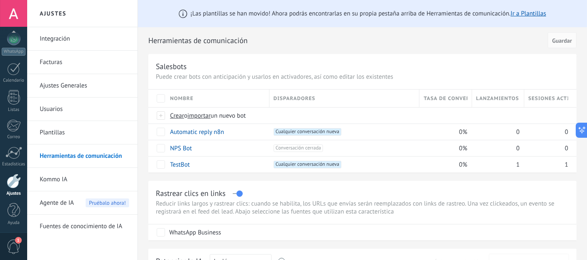
click at [62, 34] on link "Integración" at bounding box center [84, 38] width 89 height 23
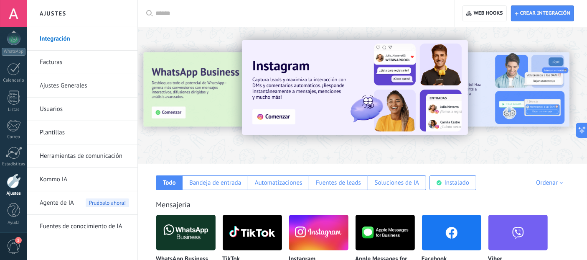
click at [188, 38] on div at bounding box center [362, 93] width 449 height 120
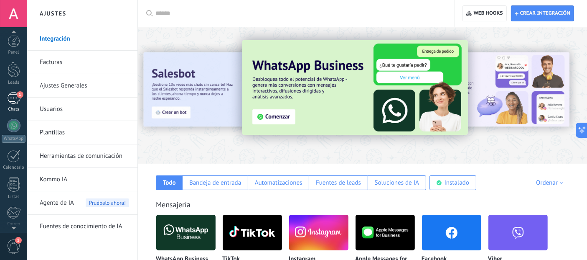
click at [11, 93] on div "1" at bounding box center [13, 98] width 13 height 12
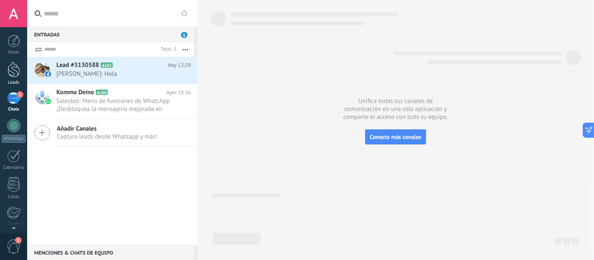
click at [12, 68] on div at bounding box center [14, 69] width 13 height 15
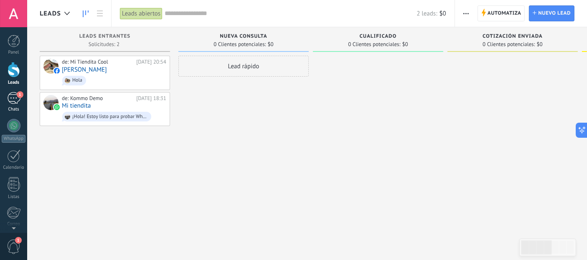
click at [9, 104] on link "1 Chats" at bounding box center [13, 102] width 27 height 20
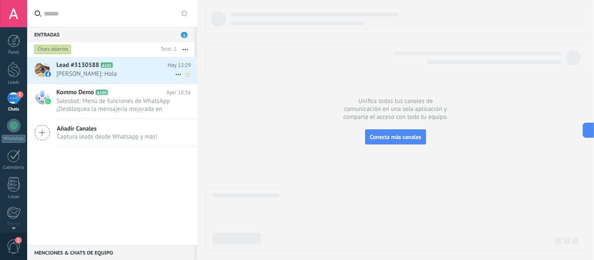
click at [83, 72] on span "Alfredo Ruíz: Hola" at bounding box center [115, 74] width 119 height 8
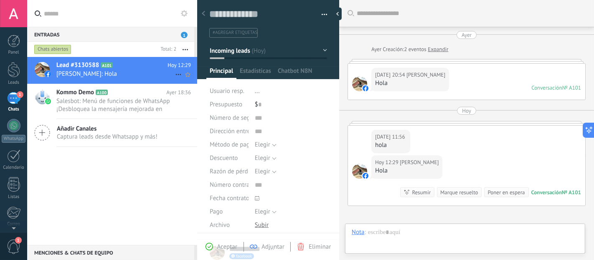
scroll to position [72, 0]
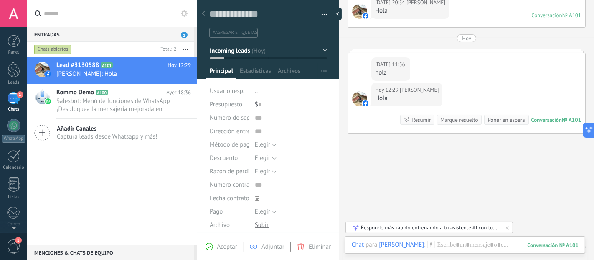
click at [237, 51] on span "Incoming leads" at bounding box center [230, 50] width 41 height 8
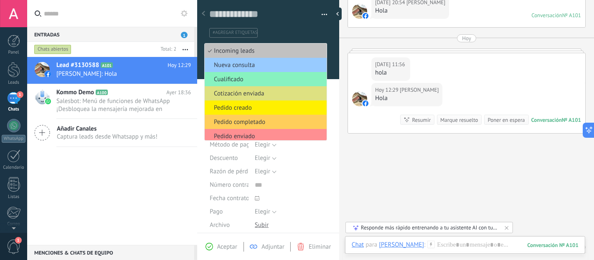
click at [237, 41] on div at bounding box center [268, 37] width 143 height 84
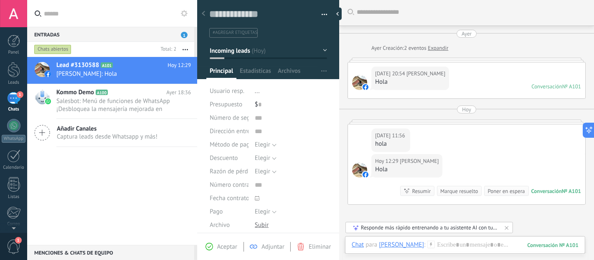
scroll to position [0, 0]
click at [320, 51] on button "Incoming leads" at bounding box center [268, 50] width 117 height 15
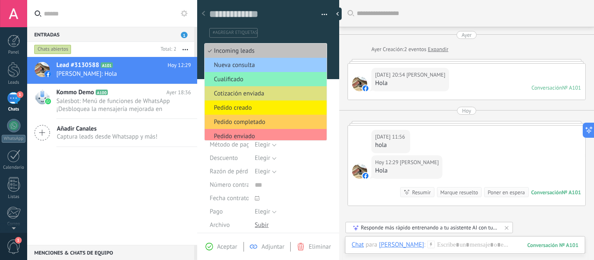
click at [323, 42] on div at bounding box center [268, 37] width 143 height 84
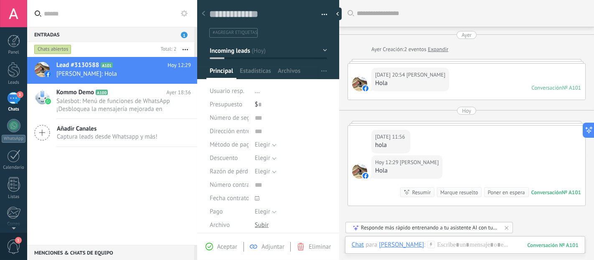
click at [318, 67] on button "button" at bounding box center [324, 71] width 12 height 16
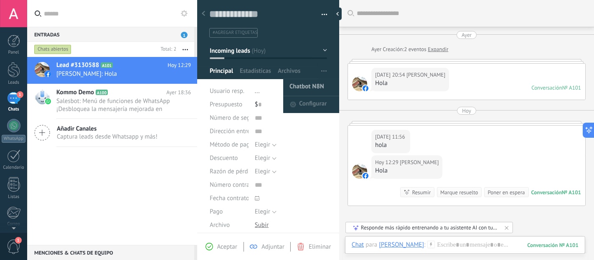
click at [313, 87] on span "Chatbot N8N" at bounding box center [307, 87] width 35 height 17
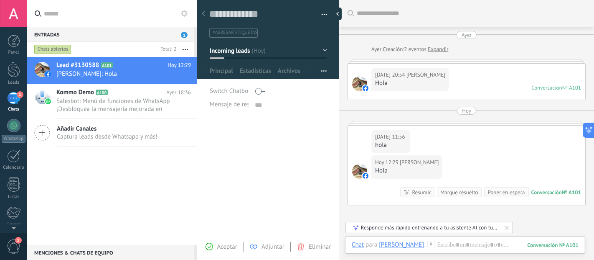
scroll to position [8, 0]
click at [220, 246] on span "Guardar" at bounding box center [224, 247] width 20 height 6
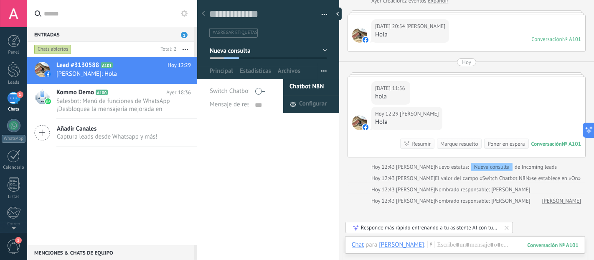
drag, startPoint x: 324, startPoint y: 68, endPoint x: 321, endPoint y: 73, distance: 5.7
click at [321, 73] on button "button" at bounding box center [324, 71] width 12 height 16
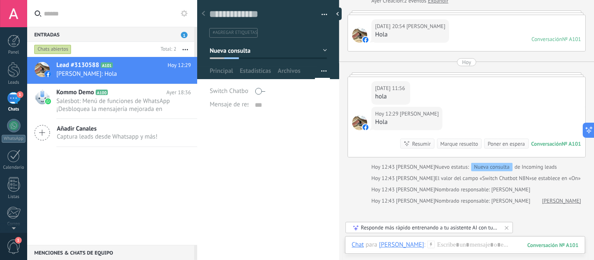
drag, startPoint x: 312, startPoint y: 85, endPoint x: 314, endPoint y: 73, distance: 12.3
click at [314, 73] on div "Chatbot N8N Configurar Principal Estadísticas Archivos" at bounding box center [268, 73] width 124 height 12
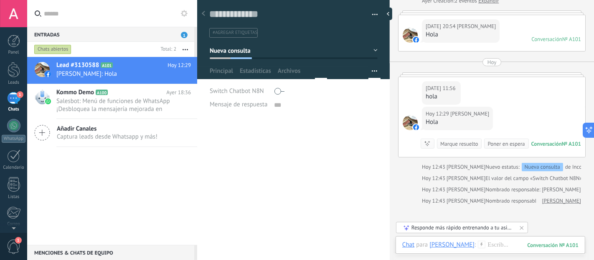
drag, startPoint x: 341, startPoint y: 94, endPoint x: 391, endPoint y: 92, distance: 50.6
click at [390, 92] on div at bounding box center [390, 130] width 0 height 260
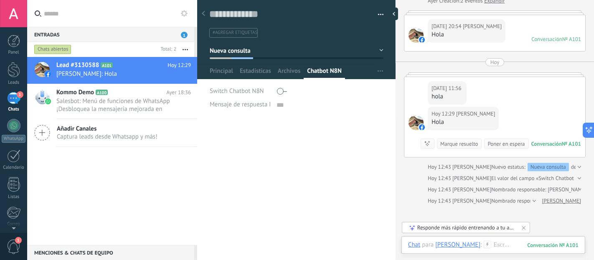
drag, startPoint x: 390, startPoint y: 94, endPoint x: 167, endPoint y: 123, distance: 225.0
click at [439, 97] on div "Guardar y crear Imprimir Administrar etiquetas" at bounding box center [395, 130] width 397 height 260
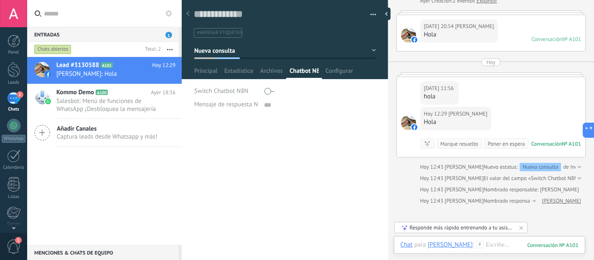
click at [176, 127] on div "Entradas 1 Chats abiertos Total: 2 Silenciar Acciones múltiples Ordenar Más rec…" at bounding box center [310, 130] width 567 height 260
type textarea "***"
click at [167, 130] on div "Entradas 1 Chats abiertos Total: 2 Silenciar Acciones múltiples Ordenar Más rec…" at bounding box center [310, 130] width 567 height 260
drag, startPoint x: 193, startPoint y: 90, endPoint x: 247, endPoint y: 93, distance: 54.0
click at [247, 93] on div "Guardar y crear Imprimir Administrar etiquetas Exportar a excel" at bounding box center [285, 57] width 207 height 124
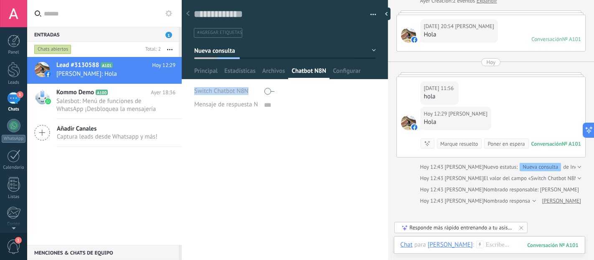
copy span "Switch Chatbot N8N"
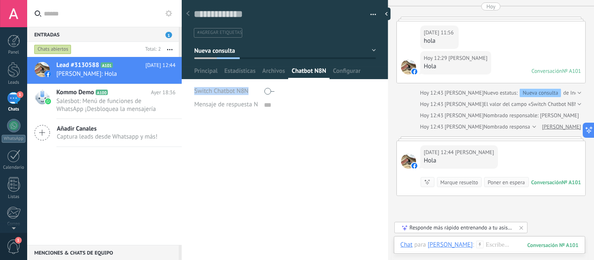
scroll to position [184, 0]
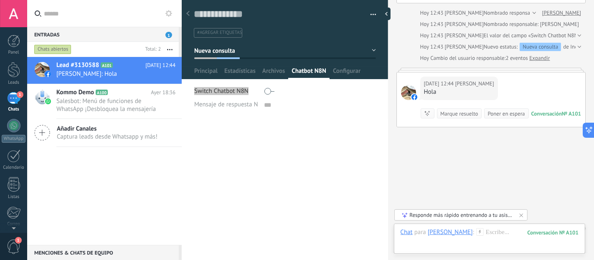
type textarea "**********"
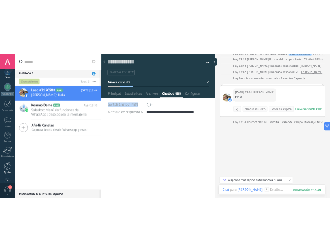
scroll to position [87, 0]
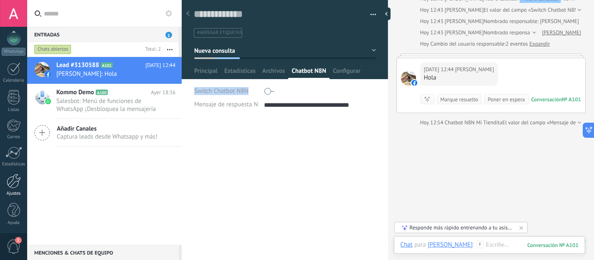
click at [15, 180] on div at bounding box center [14, 180] width 14 height 15
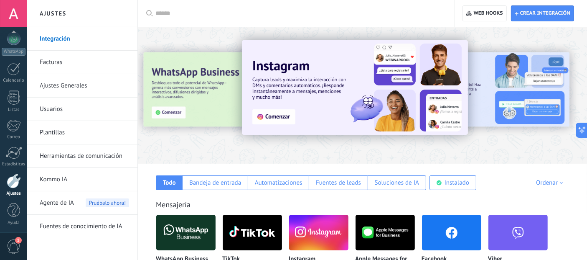
click at [58, 154] on link "Herramientas de comunicación" at bounding box center [84, 155] width 89 height 23
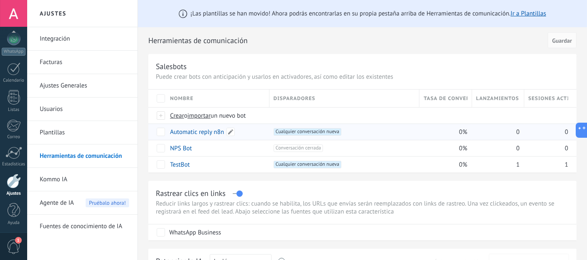
click at [187, 134] on link "Automatic reply n8n" at bounding box center [197, 132] width 54 height 8
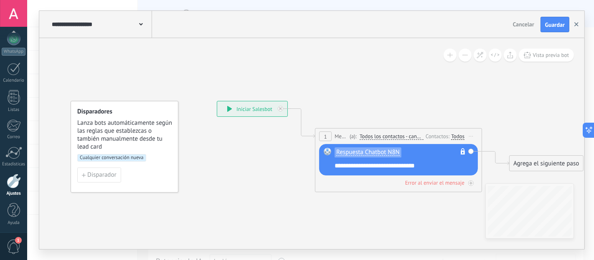
click at [577, 24] on icon "button" at bounding box center [577, 24] width 4 height 4
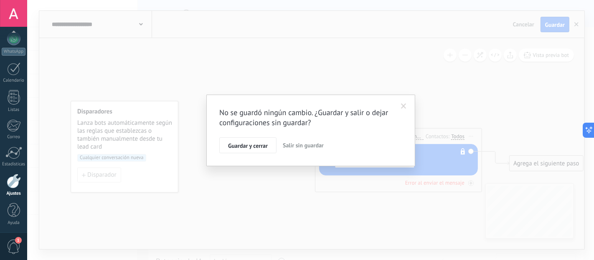
click at [294, 141] on span "Salir sin guardar" at bounding box center [303, 145] width 41 height 8
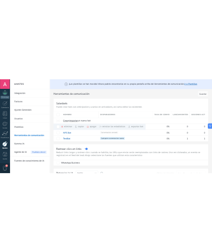
scroll to position [87, 0]
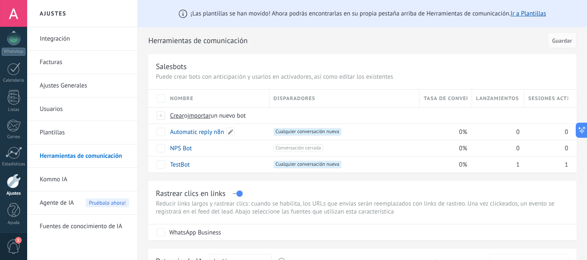
drag, startPoint x: 190, startPoint y: 132, endPoint x: 221, endPoint y: 245, distance: 117.4
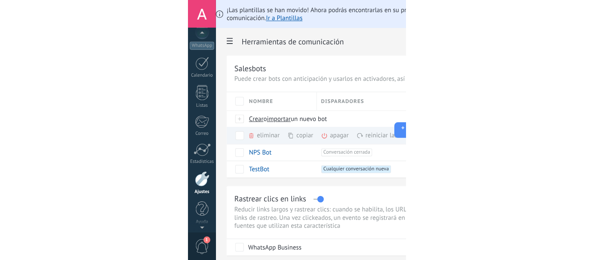
scroll to position [0, 0]
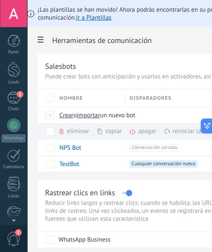
click at [14, 86] on div "Panel Leads 1 Chats WhatsApp Clientes" at bounding box center [13, 178] width 27 height 286
click at [17, 90] on div "Panel Leads 1 Chats WhatsApp Clientes" at bounding box center [13, 178] width 27 height 286
click at [15, 93] on div "1" at bounding box center [13, 98] width 13 height 12
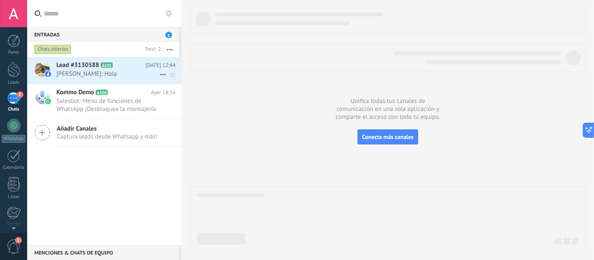
click at [35, 63] on div at bounding box center [42, 69] width 15 height 15
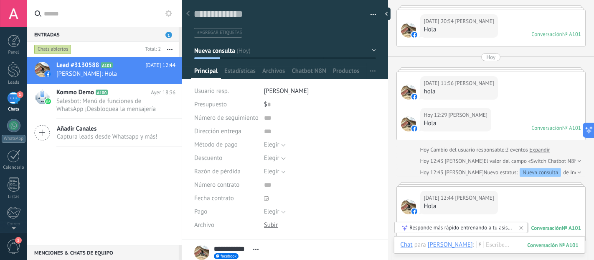
scroll to position [193, 0]
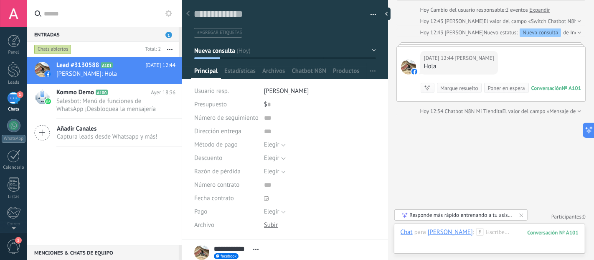
click at [303, 65] on div at bounding box center [285, 37] width 207 height 84
click at [303, 66] on div at bounding box center [285, 37] width 207 height 84
click at [305, 72] on span "Chatbot N8N" at bounding box center [309, 73] width 35 height 12
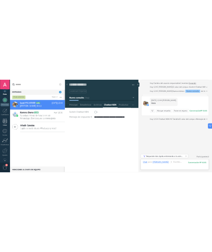
scroll to position [87, 0]
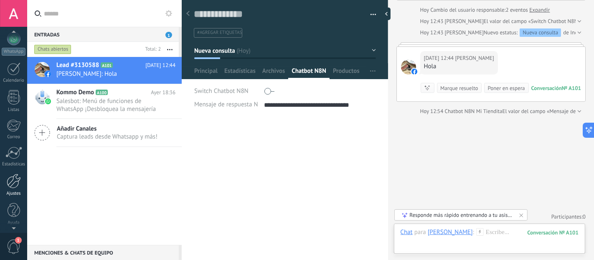
click at [15, 173] on div at bounding box center [14, 180] width 14 height 15
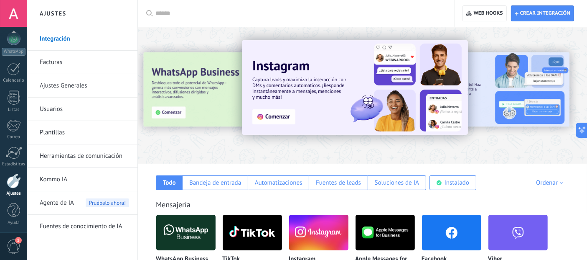
click at [93, 155] on link "Herramientas de comunicación" at bounding box center [84, 155] width 89 height 23
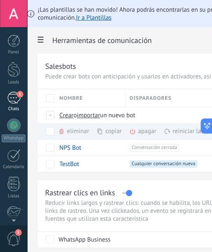
click at [7, 101] on div "1" at bounding box center [13, 98] width 13 height 12
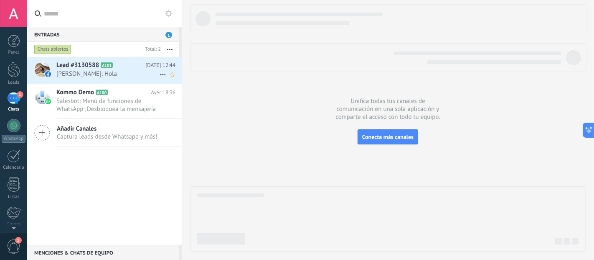
click at [90, 77] on span "Alfredo Ruíz: Hola" at bounding box center [107, 74] width 103 height 8
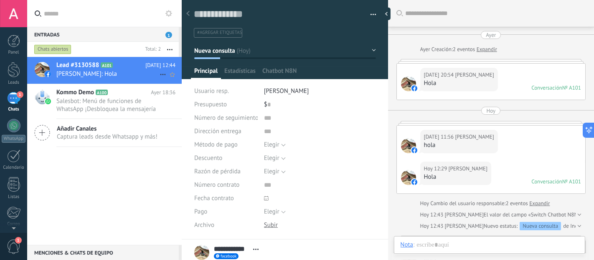
scroll to position [134, 0]
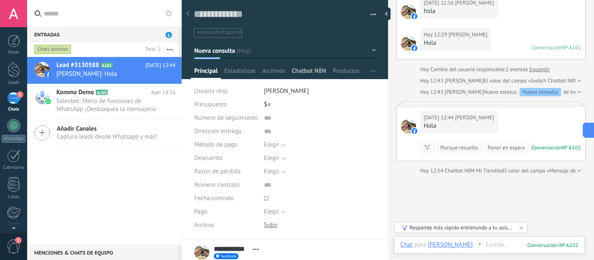
click at [326, 71] on span "Chatbot N8N" at bounding box center [309, 73] width 35 height 12
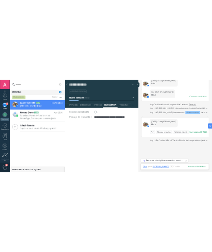
scroll to position [87, 0]
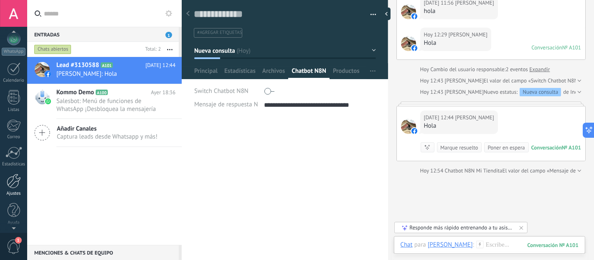
click at [8, 176] on div at bounding box center [14, 180] width 14 height 15
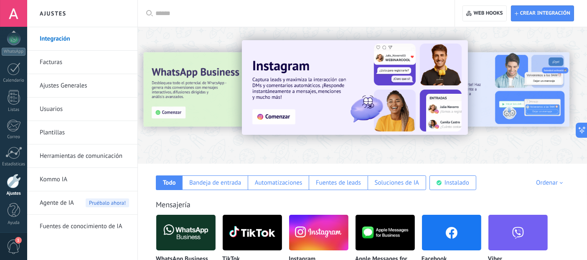
click at [86, 152] on link "Herramientas de comunicación" at bounding box center [84, 155] width 89 height 23
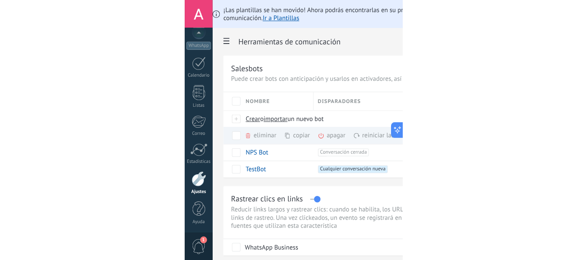
scroll to position [87, 0]
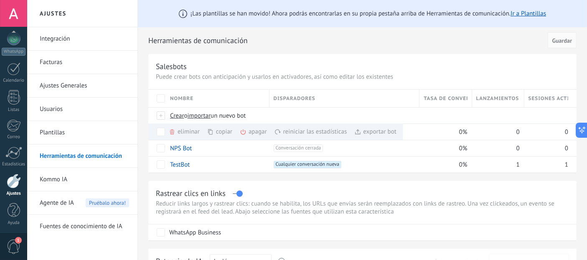
click at [227, 65] on div "Salesbots" at bounding box center [362, 66] width 413 height 10
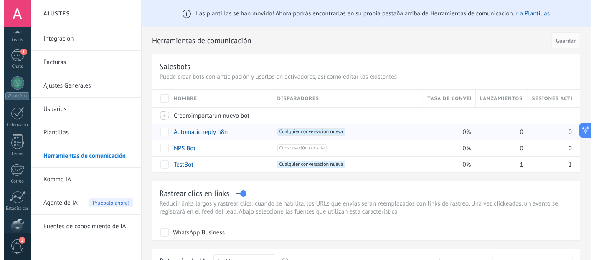
scroll to position [0, 0]
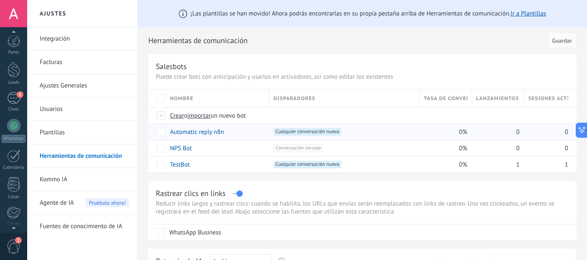
click at [13, 91] on div "Panel Leads 1 Chats WhatsApp Clientes" at bounding box center [13, 178] width 27 height 286
click at [13, 92] on div "1" at bounding box center [13, 98] width 13 height 12
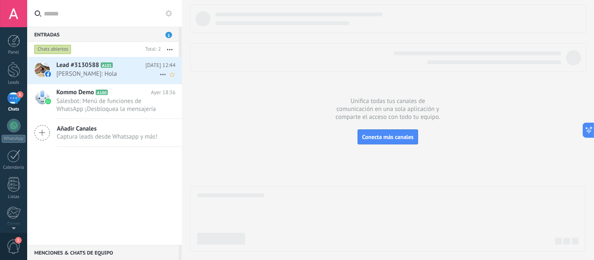
click at [70, 70] on span "Alfredo Ruíz: Hola" at bounding box center [107, 74] width 103 height 8
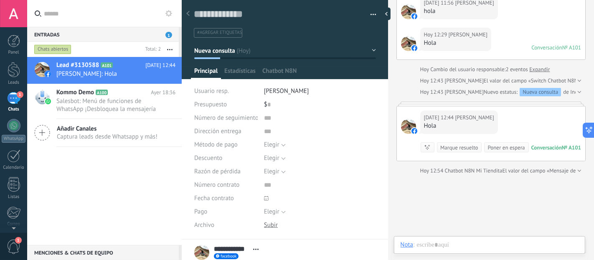
scroll to position [13, 0]
click at [304, 71] on span "Chatbot N8N" at bounding box center [309, 73] width 35 height 12
type textarea "**********"
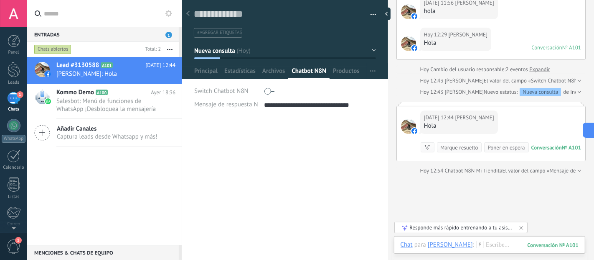
scroll to position [8, 0]
click at [372, 68] on span "button" at bounding box center [372, 71] width 5 height 16
click at [364, 83] on span "Configurar" at bounding box center [362, 87] width 28 height 17
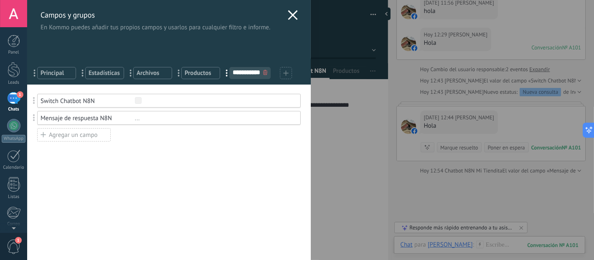
click at [81, 102] on div "Switch Chatbot N8N" at bounding box center [88, 101] width 94 height 8
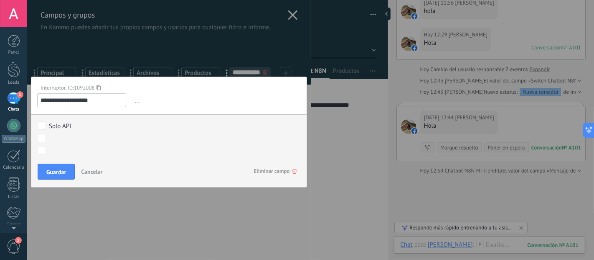
type input "**********"
click at [98, 165] on button "Cancelar" at bounding box center [92, 171] width 28 height 16
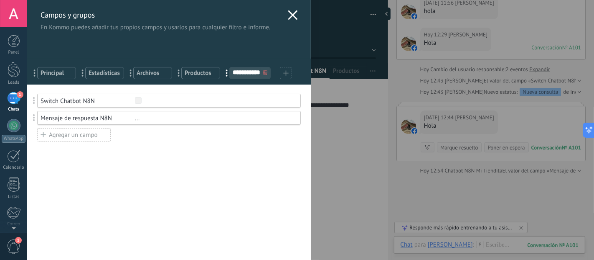
click at [128, 138] on div "Switch Chatbot N8N Mensaje de respuesta N8N ... Agregar un campo" at bounding box center [169, 118] width 264 height 48
click at [288, 15] on icon at bounding box center [293, 15] width 10 height 10
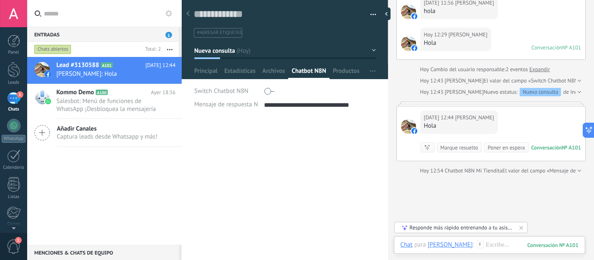
click at [262, 149] on div "**********" at bounding box center [285, 189] width 206 height 141
click at [160, 74] on use at bounding box center [162, 74] width 5 height 1
click at [221, 158] on div at bounding box center [297, 130] width 594 height 260
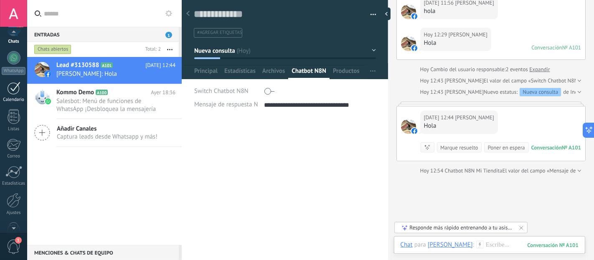
scroll to position [87, 0]
click at [11, 175] on div at bounding box center [14, 180] width 14 height 15
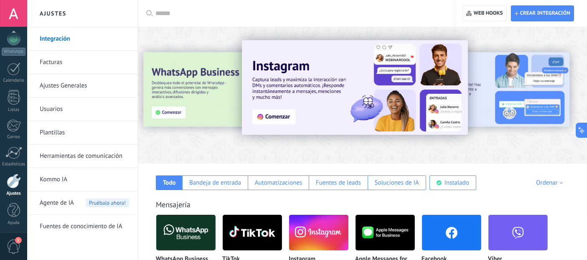
click at [87, 151] on link "Herramientas de comunicación" at bounding box center [84, 155] width 89 height 23
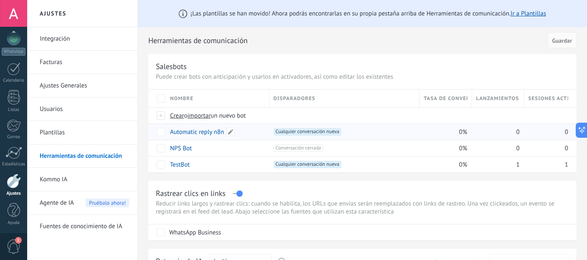
click at [186, 136] on link "Automatic reply n8n" at bounding box center [197, 132] width 54 height 8
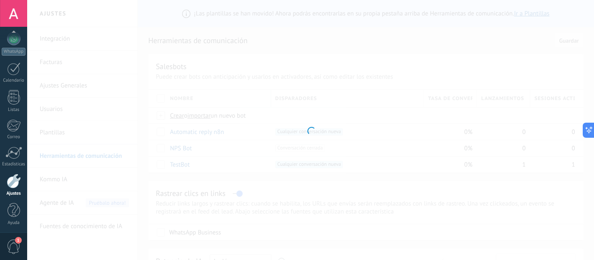
type input "**********"
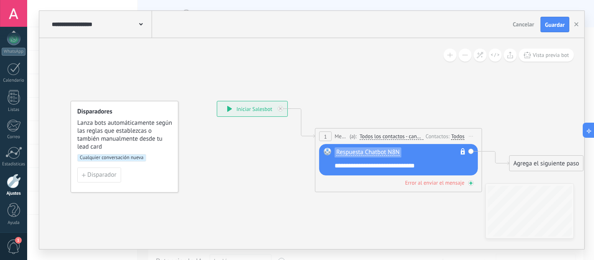
click at [439, 182] on div "Error al enviar el mensaje" at bounding box center [434, 182] width 59 height 7
click at [468, 183] on div "Error al enviar el mensaje" at bounding box center [398, 182] width 159 height 8
click at [454, 196] on icon at bounding box center [386, 168] width 756 height 552
click at [377, 165] on span "**********" at bounding box center [375, 165] width 80 height 6
click at [368, 212] on icon at bounding box center [386, 168] width 756 height 552
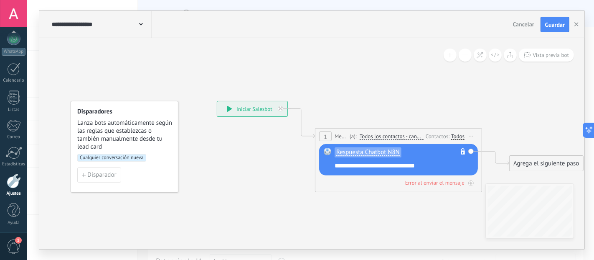
click at [386, 151] on span "Respuesta Chatbot N8N" at bounding box center [368, 152] width 64 height 7
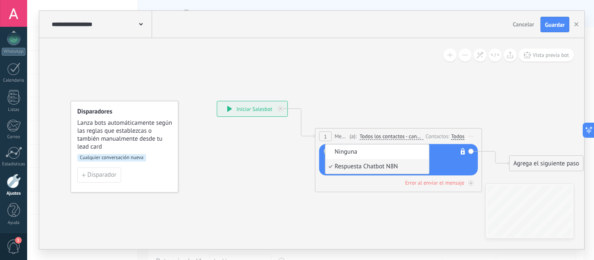
click at [379, 222] on icon at bounding box center [386, 168] width 756 height 552
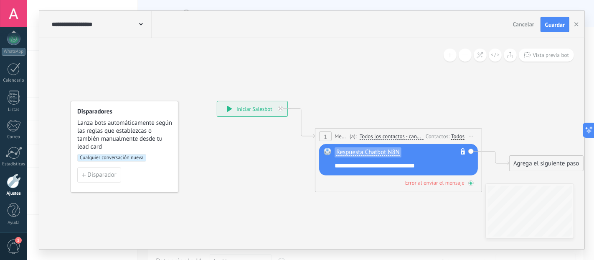
click at [470, 180] on div at bounding box center [470, 182] width 5 height 5
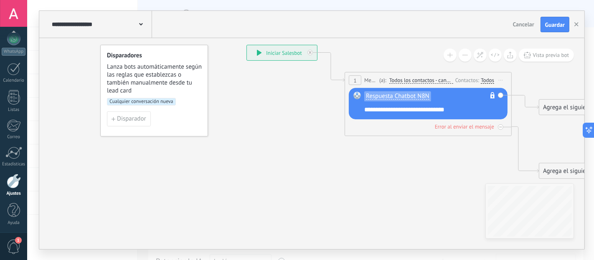
click at [352, 185] on icon at bounding box center [416, 112] width 756 height 552
click at [439, 213] on icon at bounding box center [416, 112] width 756 height 552
click at [473, 124] on div "Error al enviar el mensaje" at bounding box center [464, 126] width 59 height 7
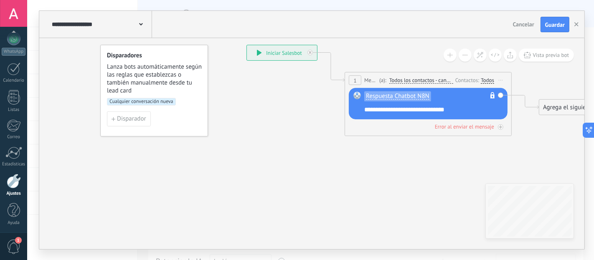
click at [473, 124] on div "Error al enviar el mensaje" at bounding box center [464, 126] width 59 height 7
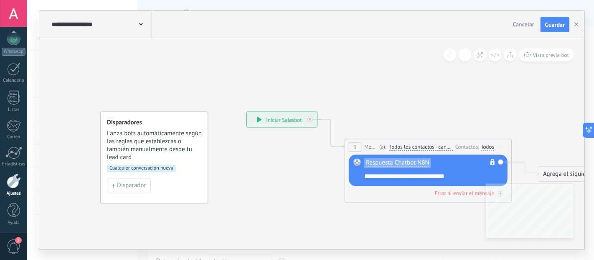
click at [425, 146] on span "Todos los contactos - canales seleccionados" at bounding box center [421, 147] width 64 height 7
click at [425, 146] on button "Todos los contactos - canales seleccionados" at bounding box center [437, 147] width 104 height 15
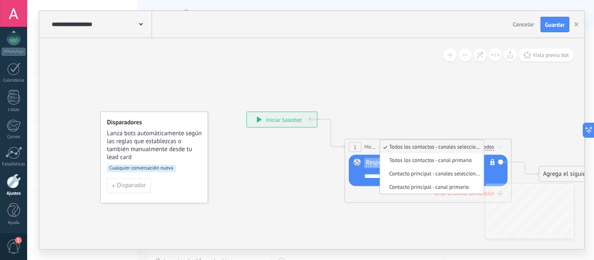
click at [459, 117] on icon at bounding box center [416, 179] width 756 height 552
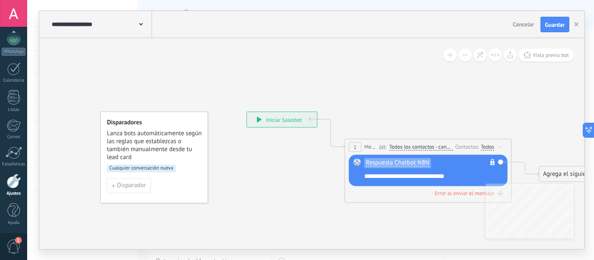
click at [501, 144] on span "Iniciar vista previa aquí Cambiar nombre Duplicar Borrar" at bounding box center [500, 147] width 13 height 12
click at [485, 114] on icon at bounding box center [416, 179] width 756 height 552
click at [392, 163] on span "Respuesta Chatbot N8N" at bounding box center [398, 163] width 64 height 7
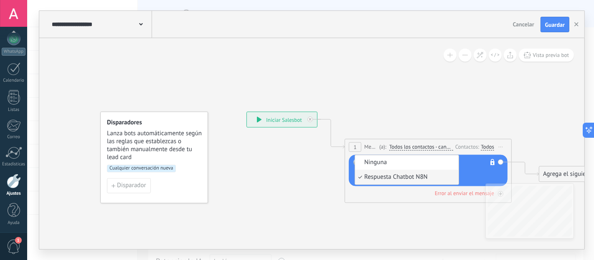
click at [392, 163] on span "Ninguna" at bounding box center [405, 162] width 101 height 8
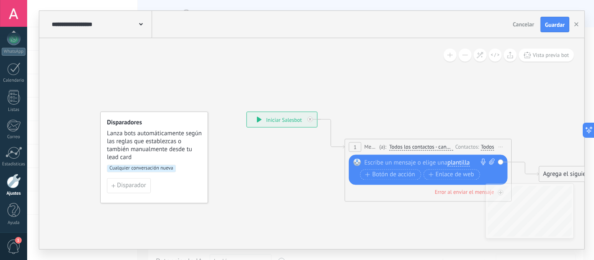
click at [392, 163] on div at bounding box center [426, 162] width 124 height 8
click at [438, 198] on div "1 Mensaje ******* (a): Todos los contactos - canales seleccionados Todos los co…" at bounding box center [428, 170] width 167 height 63
click at [435, 214] on icon at bounding box center [416, 179] width 756 height 552
click at [463, 160] on span "plantilla" at bounding box center [459, 163] width 22 height 7
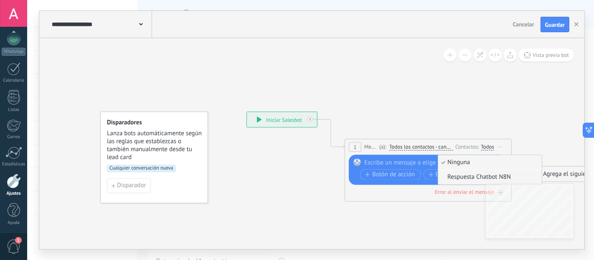
click at [461, 175] on span "Respuesta Chatbot N8N" at bounding box center [488, 177] width 101 height 8
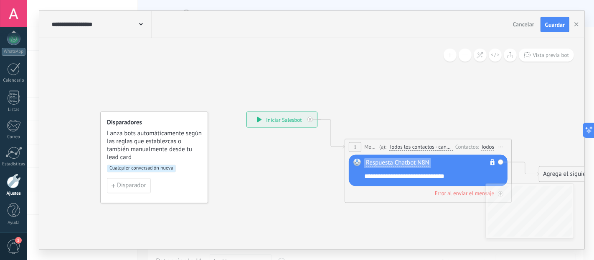
click at [412, 207] on icon at bounding box center [416, 179] width 756 height 552
click at [405, 176] on span "**********" at bounding box center [404, 176] width 80 height 6
click at [407, 162] on span "Respuesta Chatbot N8N" at bounding box center [398, 163] width 64 height 7
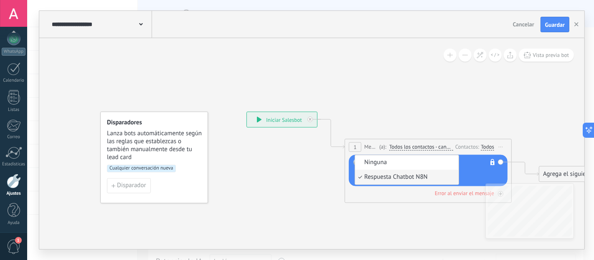
click at [401, 180] on span "Respuesta Chatbot N8N" at bounding box center [405, 177] width 101 height 8
click at [401, 177] on span "Respuesta Chatbot N8N" at bounding box center [405, 177] width 101 height 8
click at [395, 223] on icon at bounding box center [416, 179] width 756 height 552
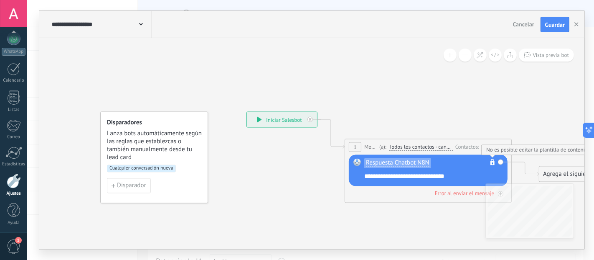
click at [493, 160] on icon at bounding box center [493, 162] width 4 height 6
click at [501, 161] on div "Respuesta Chatbot N8N No es posible editar la plantilla de contenido Reemplazar…" at bounding box center [428, 170] width 159 height 31
click at [539, 109] on icon at bounding box center [416, 179] width 756 height 552
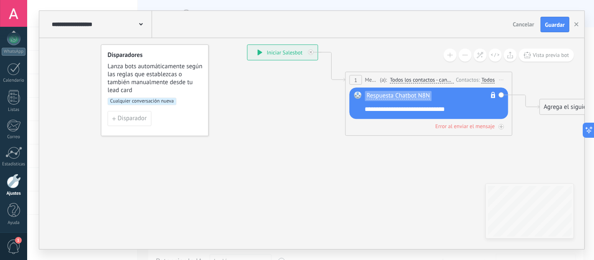
click at [494, 150] on icon at bounding box center [416, 112] width 756 height 552
click at [488, 125] on div "Error al enviar el mensaje" at bounding box center [464, 126] width 59 height 7
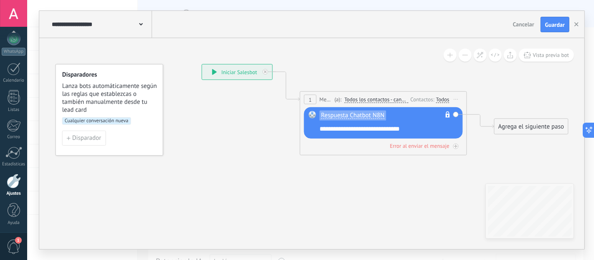
drag, startPoint x: 456, startPoint y: 173, endPoint x: 415, endPoint y: 191, distance: 45.7
click at [415, 191] on icon at bounding box center [371, 131] width 756 height 552
click at [578, 25] on icon "button" at bounding box center [577, 24] width 4 height 4
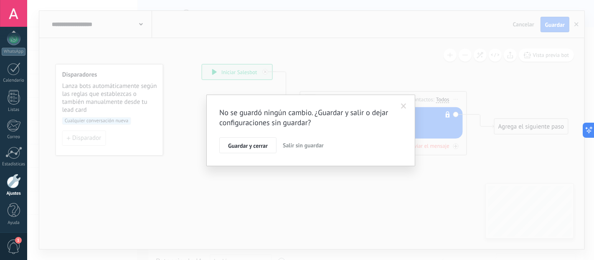
click at [308, 146] on span "Salir sin guardar" at bounding box center [303, 145] width 41 height 8
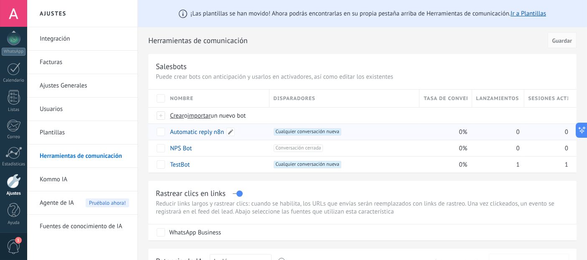
click at [194, 134] on link "Automatic reply n8n" at bounding box center [197, 132] width 54 height 8
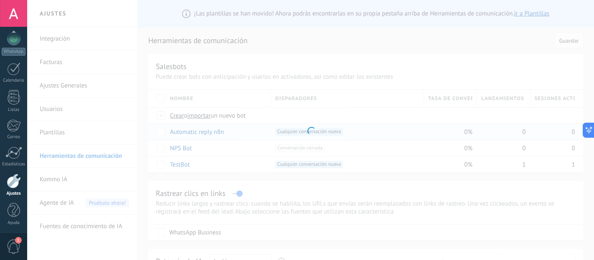
click at [194, 134] on div at bounding box center [310, 130] width 567 height 260
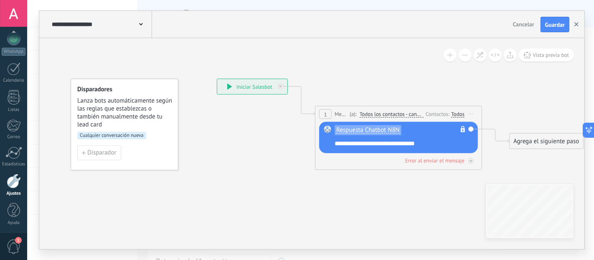
click at [573, 23] on button "button" at bounding box center [576, 25] width 13 height 16
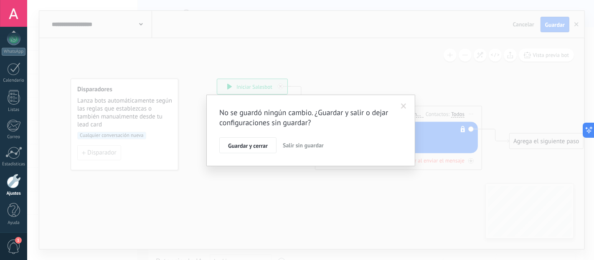
click at [286, 150] on button "Salir sin guardar" at bounding box center [304, 145] width 48 height 16
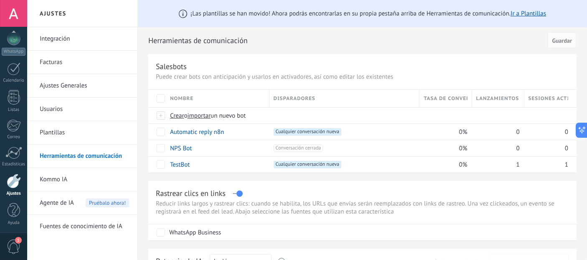
click at [43, 49] on link "Integración" at bounding box center [84, 38] width 89 height 23
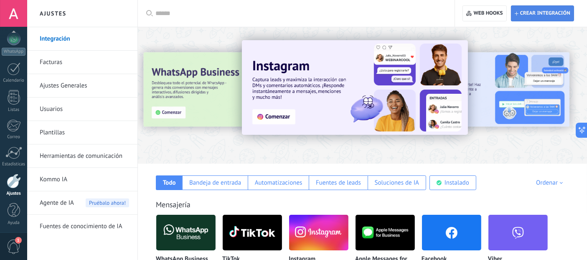
click at [530, 18] on span "Crear integración" at bounding box center [543, 13] width 56 height 15
type textarea "**********"
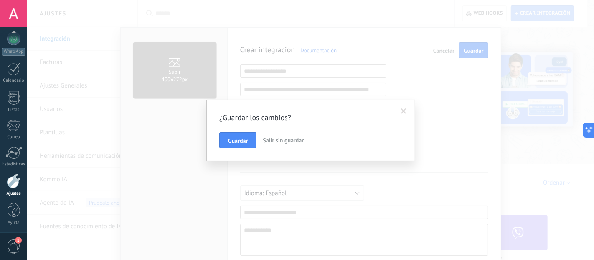
click at [264, 140] on span "Salir sin guardar" at bounding box center [283, 140] width 41 height 8
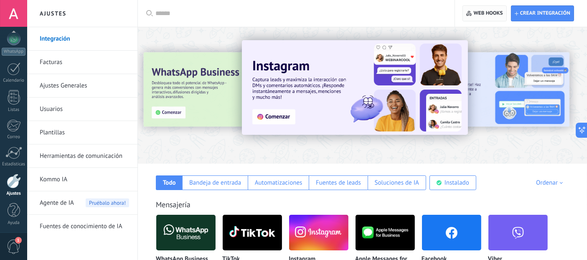
click at [478, 13] on span "Web hooks 0" at bounding box center [488, 13] width 29 height 7
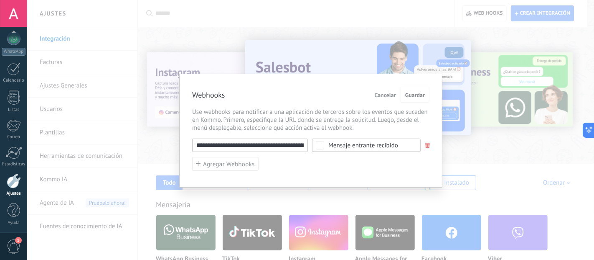
click at [393, 145] on div "Mensaje entrante recibido" at bounding box center [363, 145] width 70 height 6
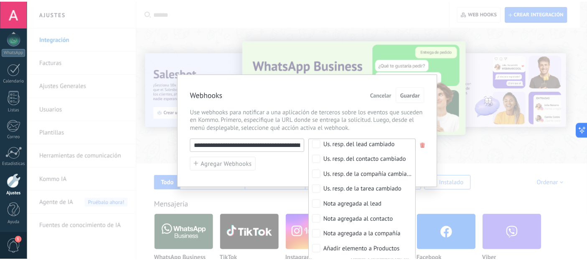
scroll to position [330, 0]
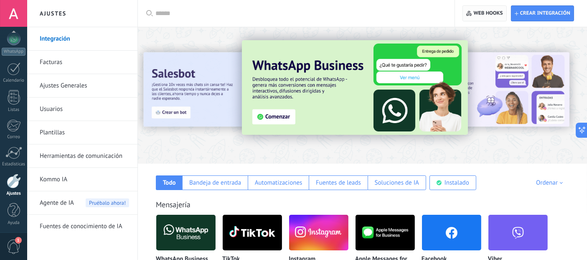
click at [481, 18] on span "Web hooks 0" at bounding box center [484, 13] width 36 height 15
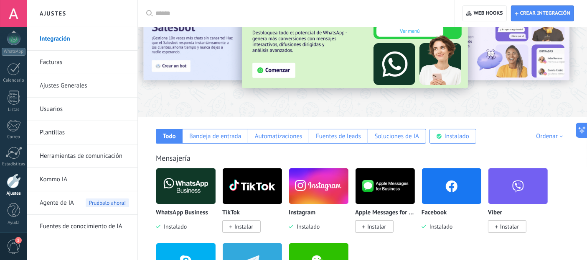
scroll to position [0, 0]
